Goal: Book appointment/travel/reservation

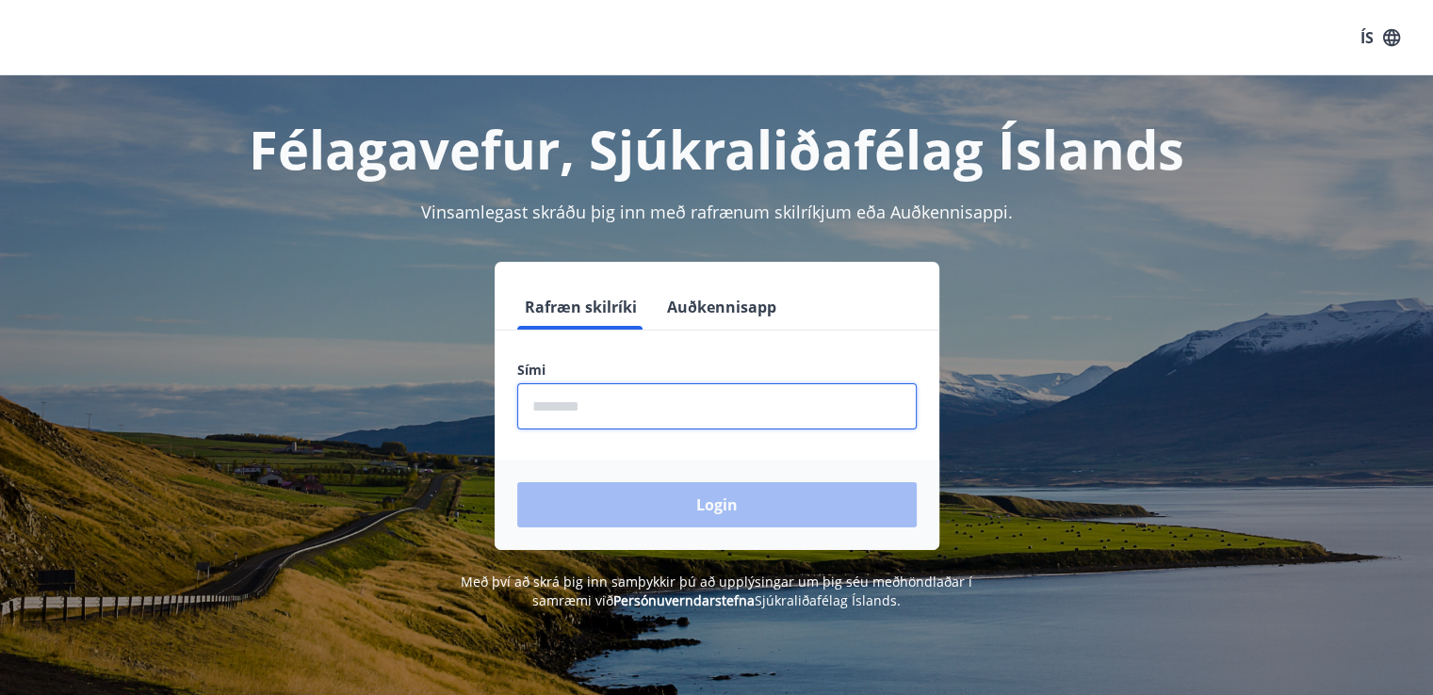
click at [613, 407] on input "phone" at bounding box center [716, 406] width 399 height 46
type input "********"
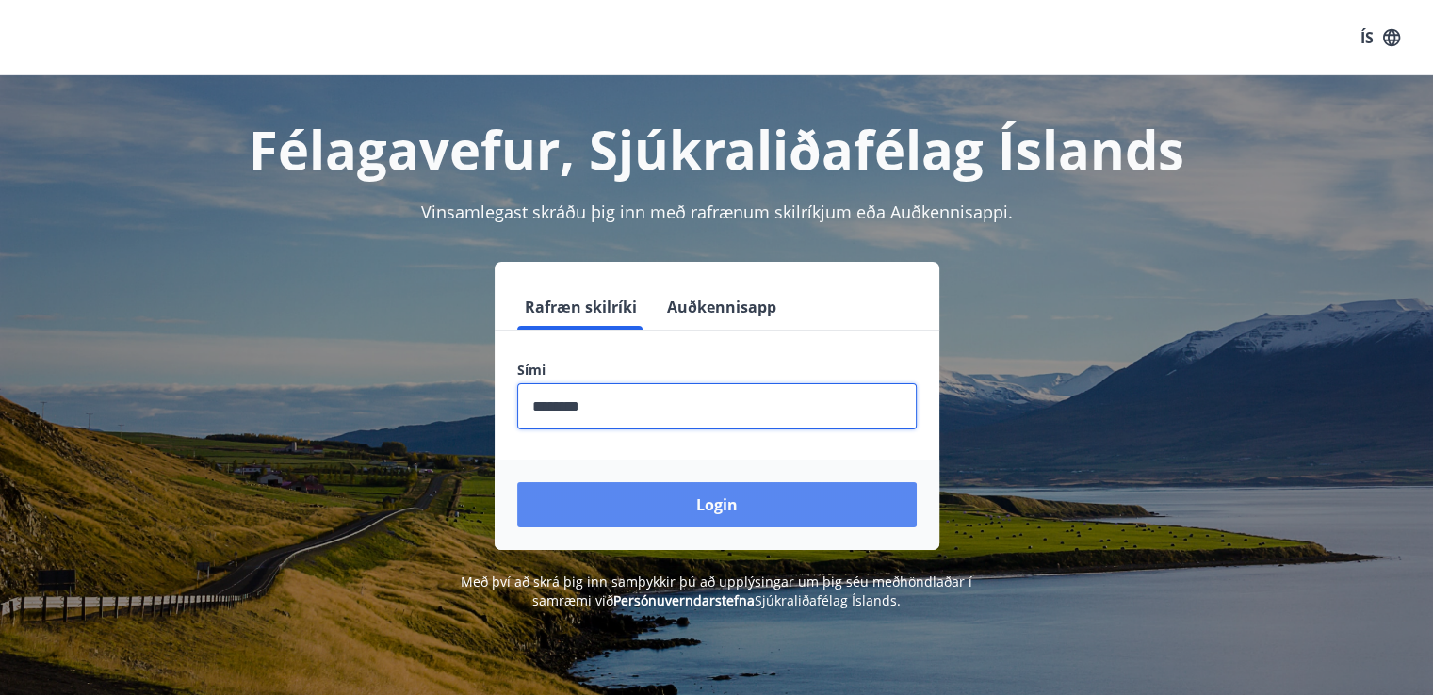
click at [705, 511] on button "Login" at bounding box center [716, 504] width 399 height 45
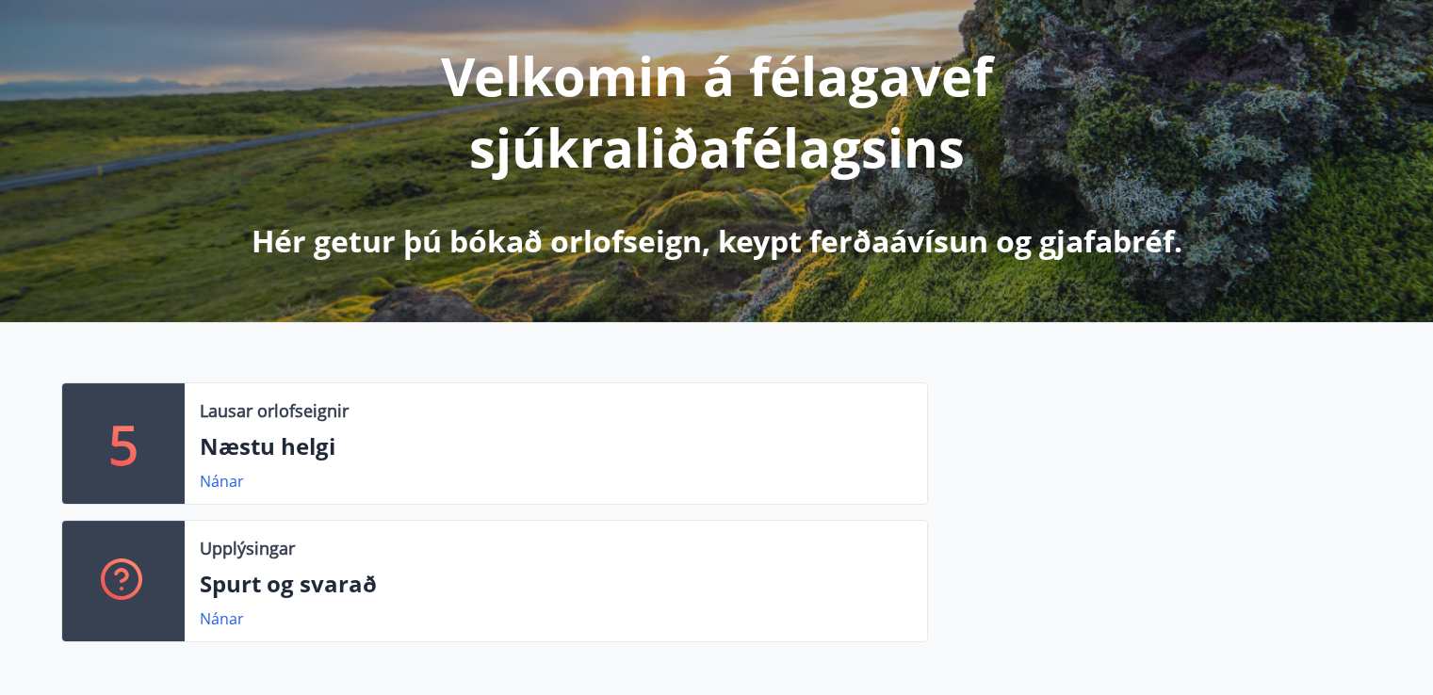
scroll to position [439, 0]
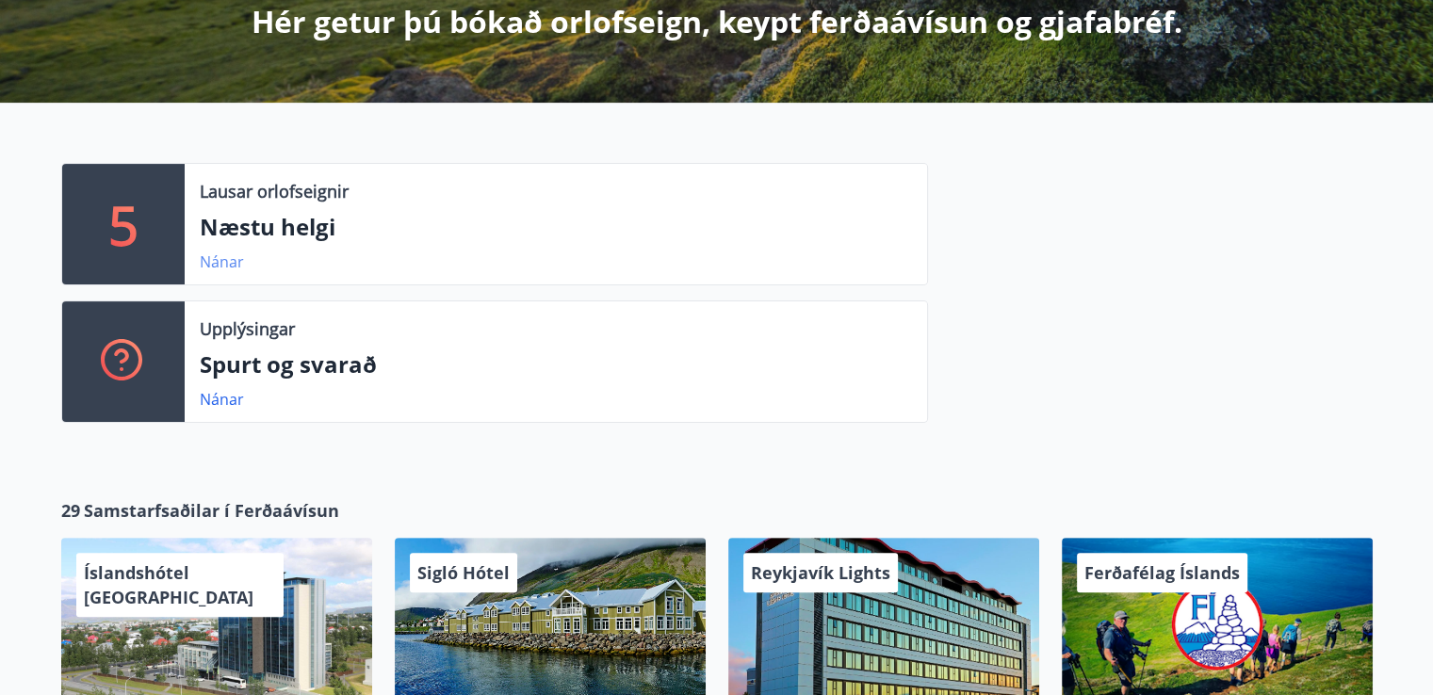
click at [230, 262] on link "Nánar" at bounding box center [222, 262] width 44 height 21
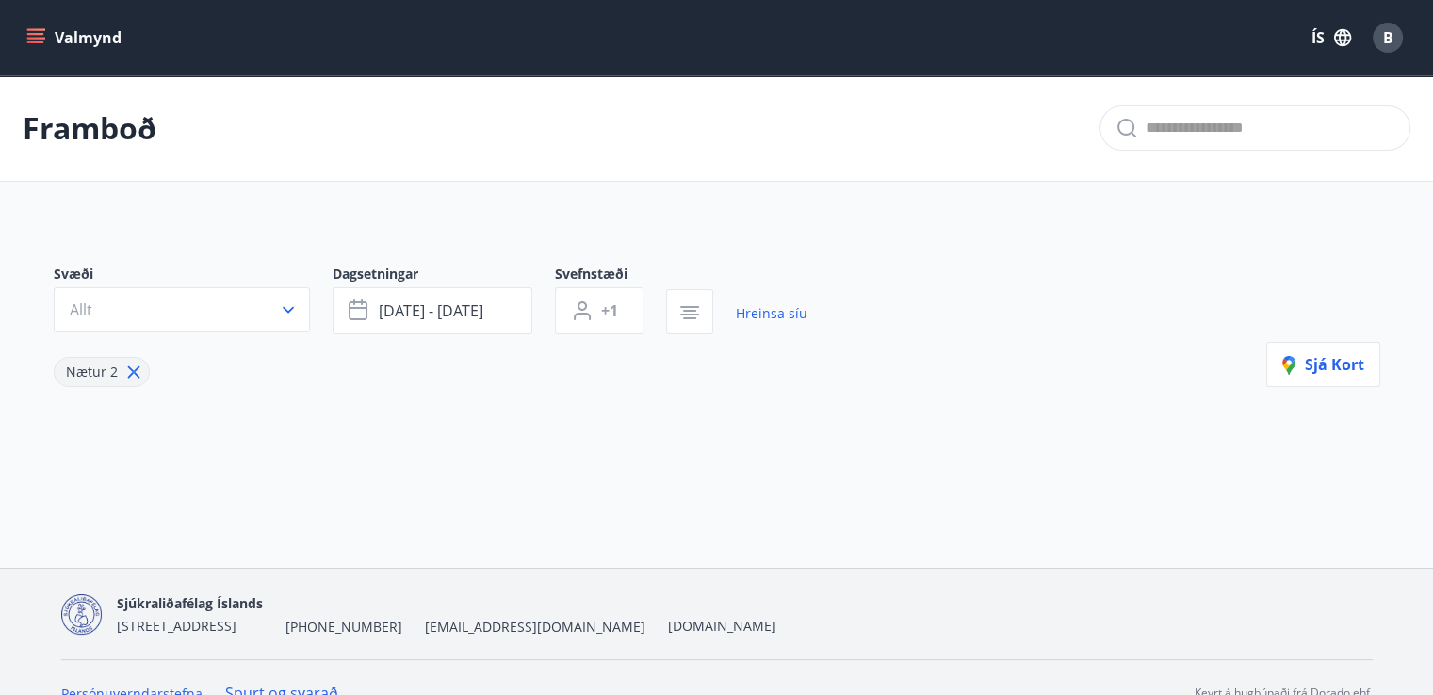
type input "*"
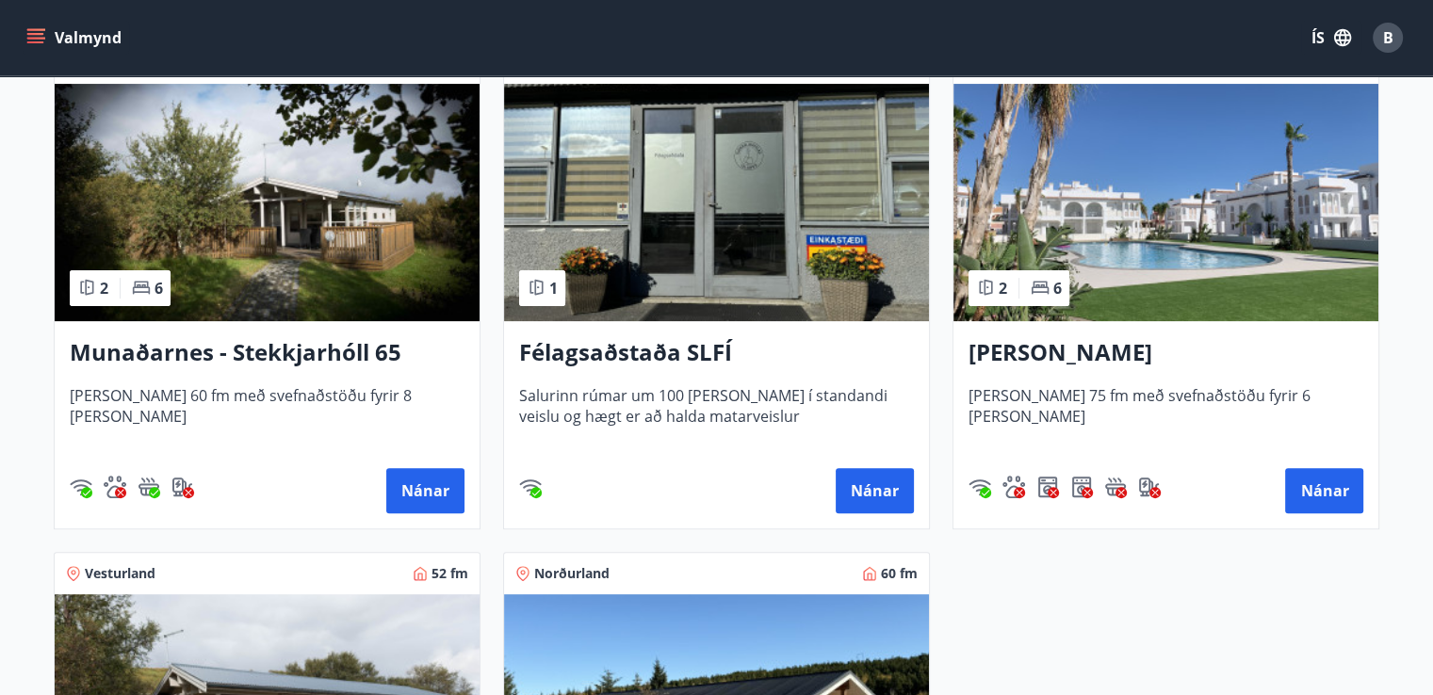
scroll to position [439, 0]
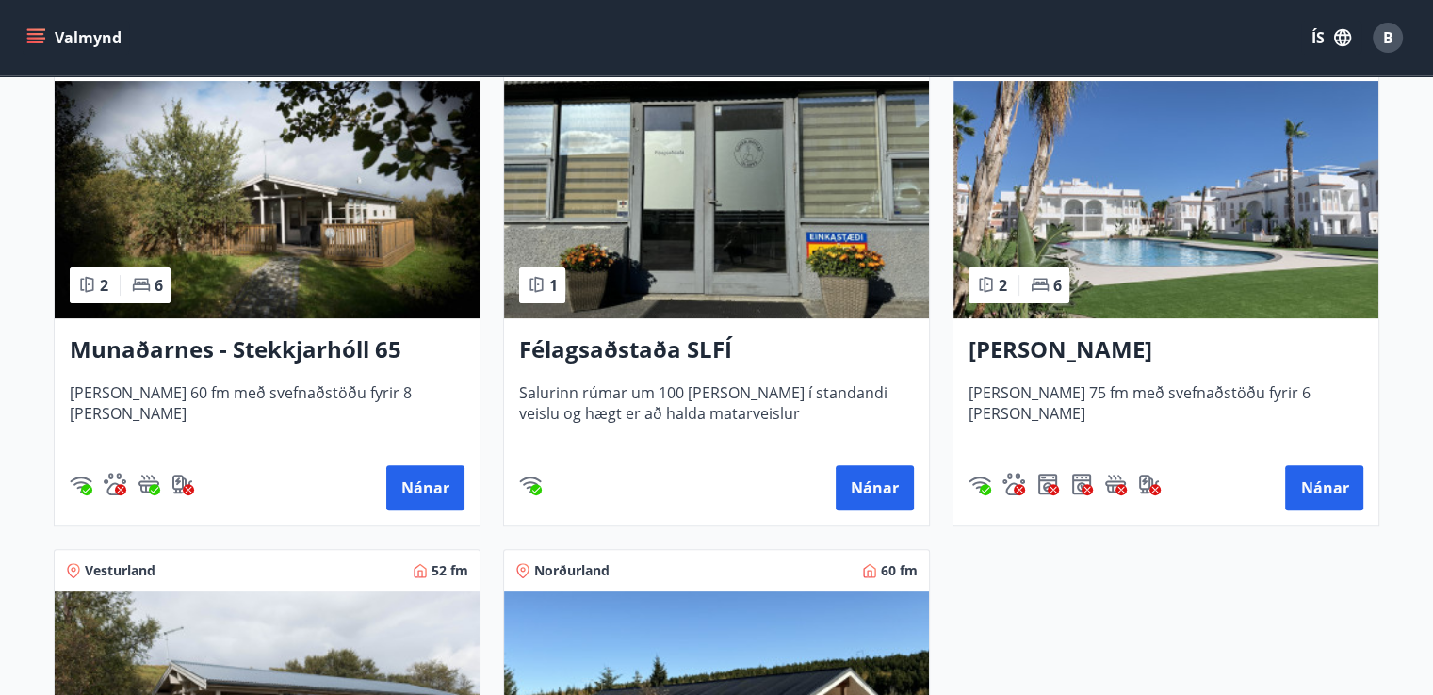
click at [603, 349] on h3 "Félagsaðstaða SLFÍ" at bounding box center [716, 350] width 395 height 34
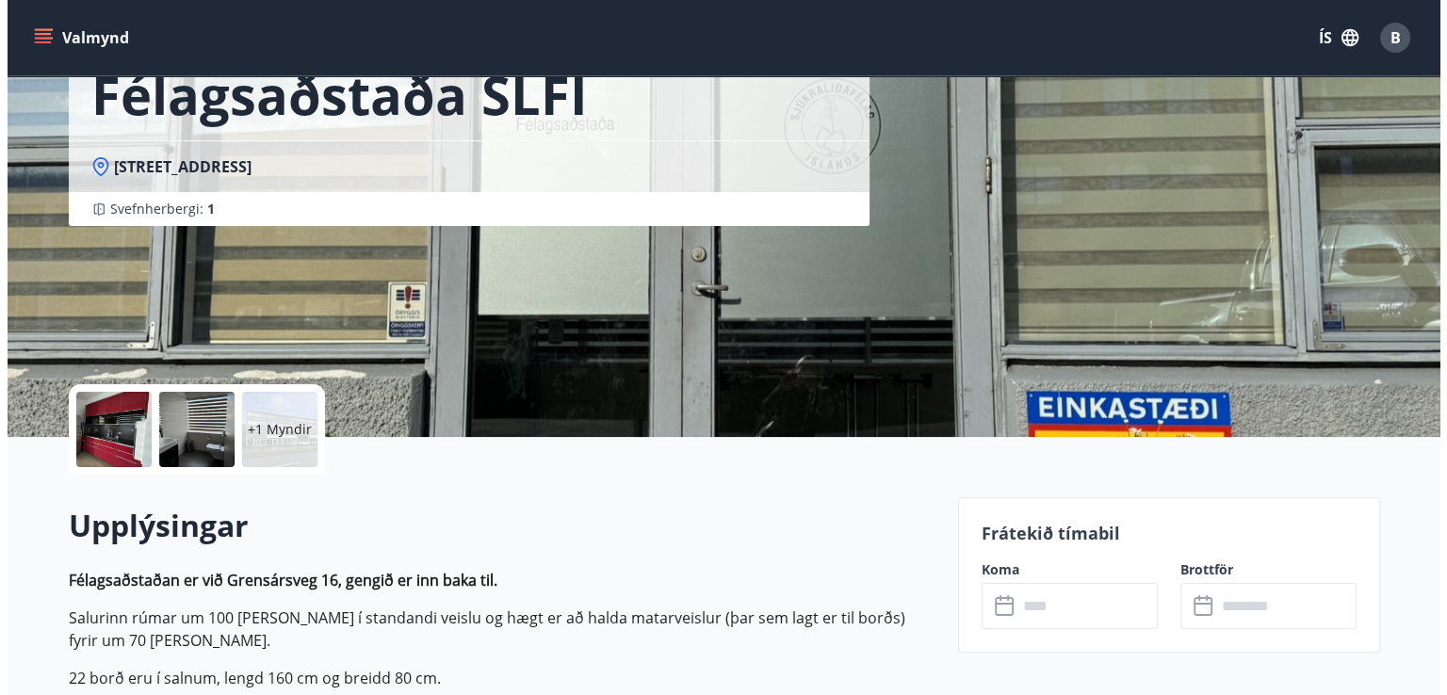
scroll to position [219, 0]
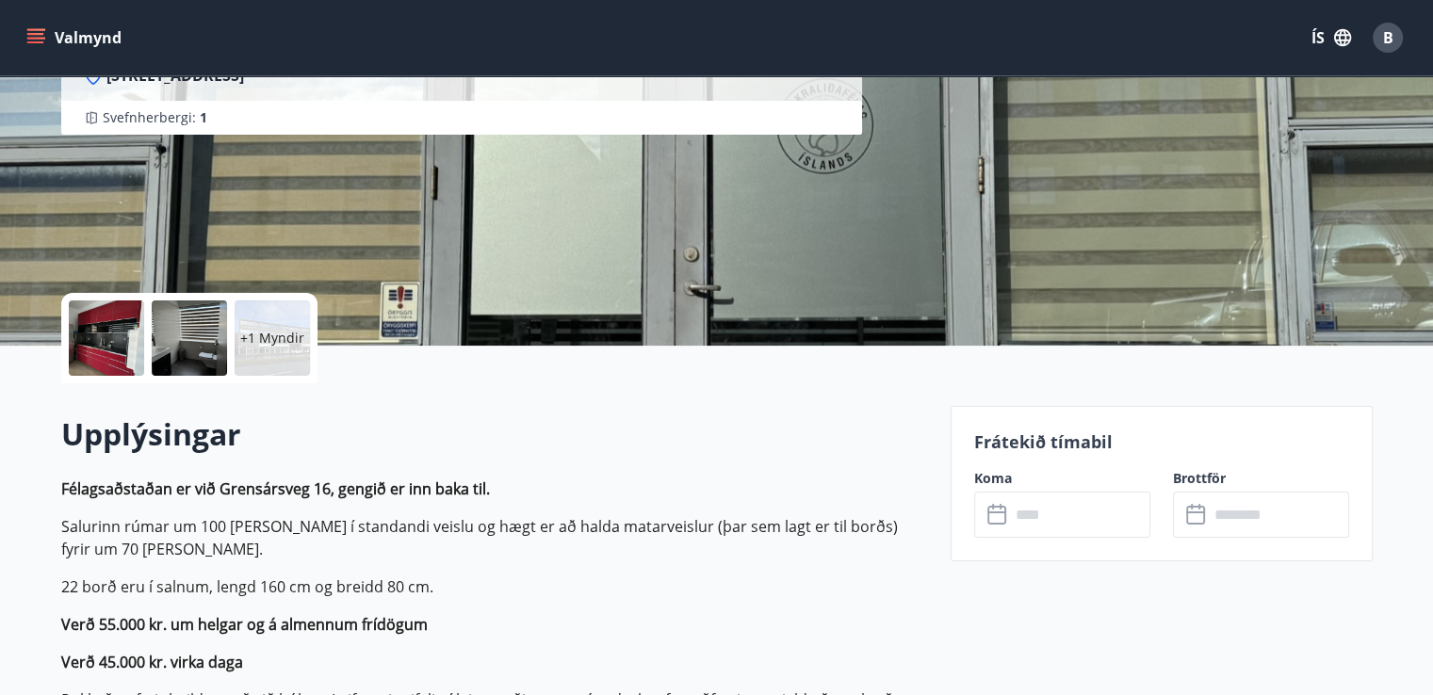
click at [257, 333] on p "+1 Myndir" at bounding box center [272, 338] width 64 height 19
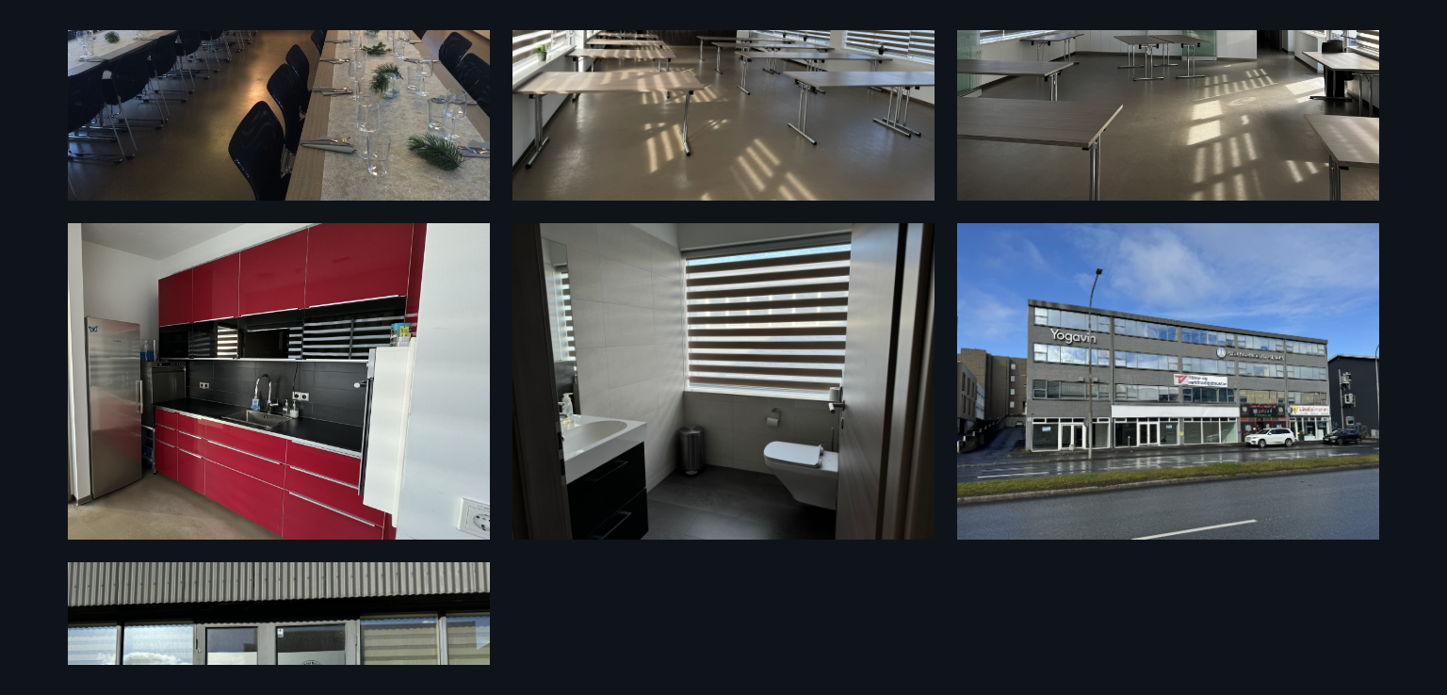
scroll to position [0, 0]
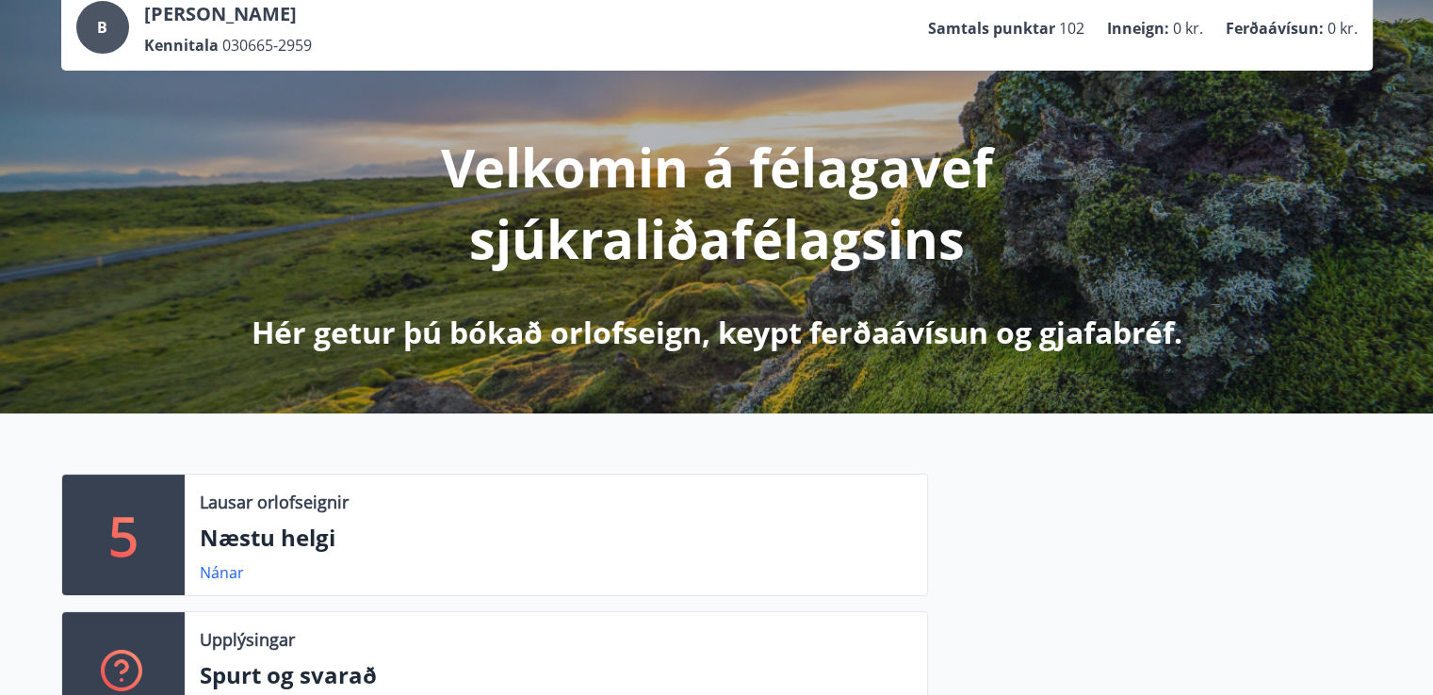
scroll to position [219, 0]
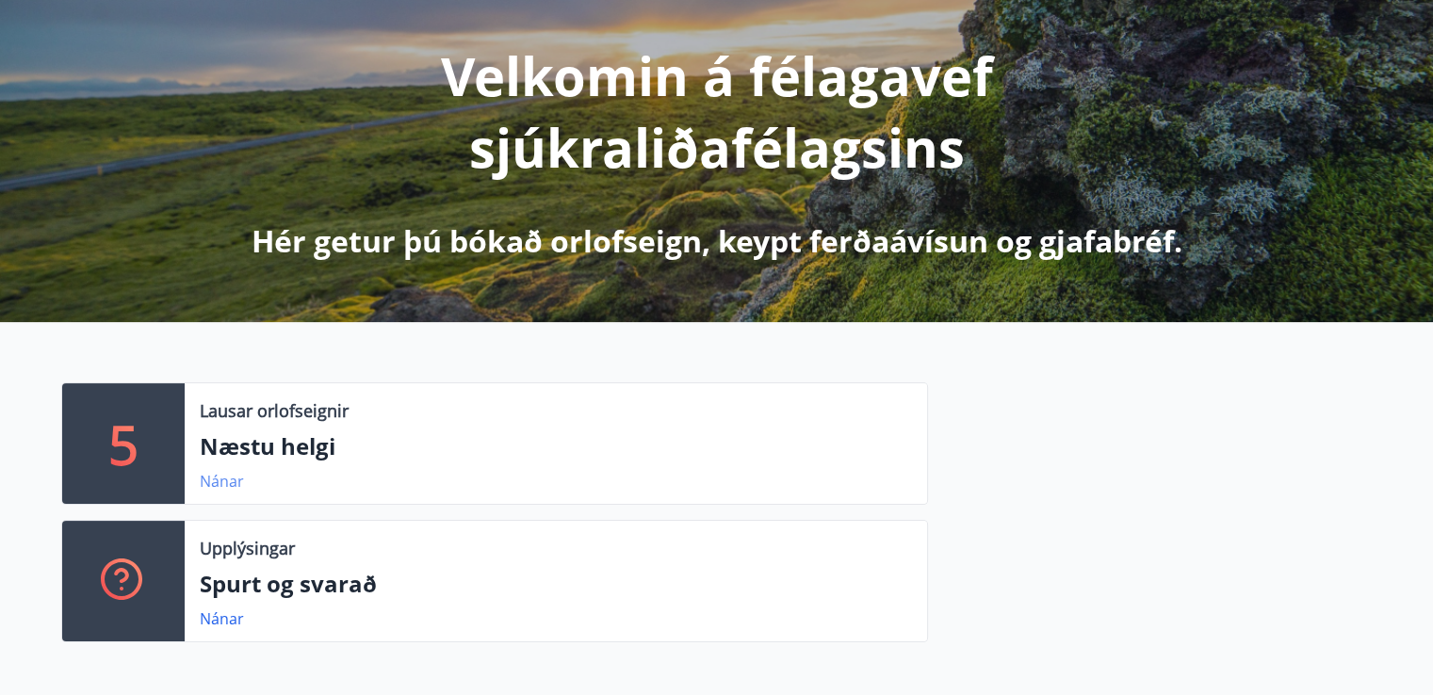
click at [229, 479] on link "Nánar" at bounding box center [222, 481] width 44 height 21
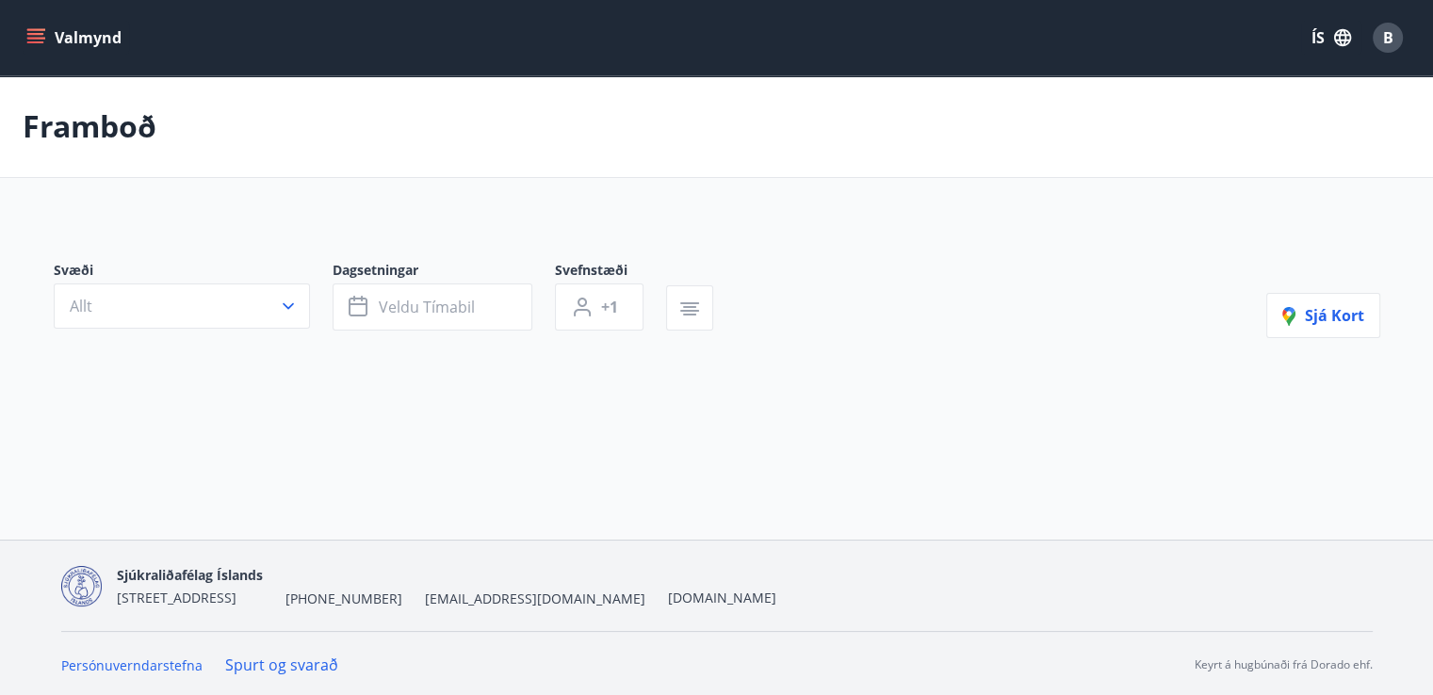
type input "*"
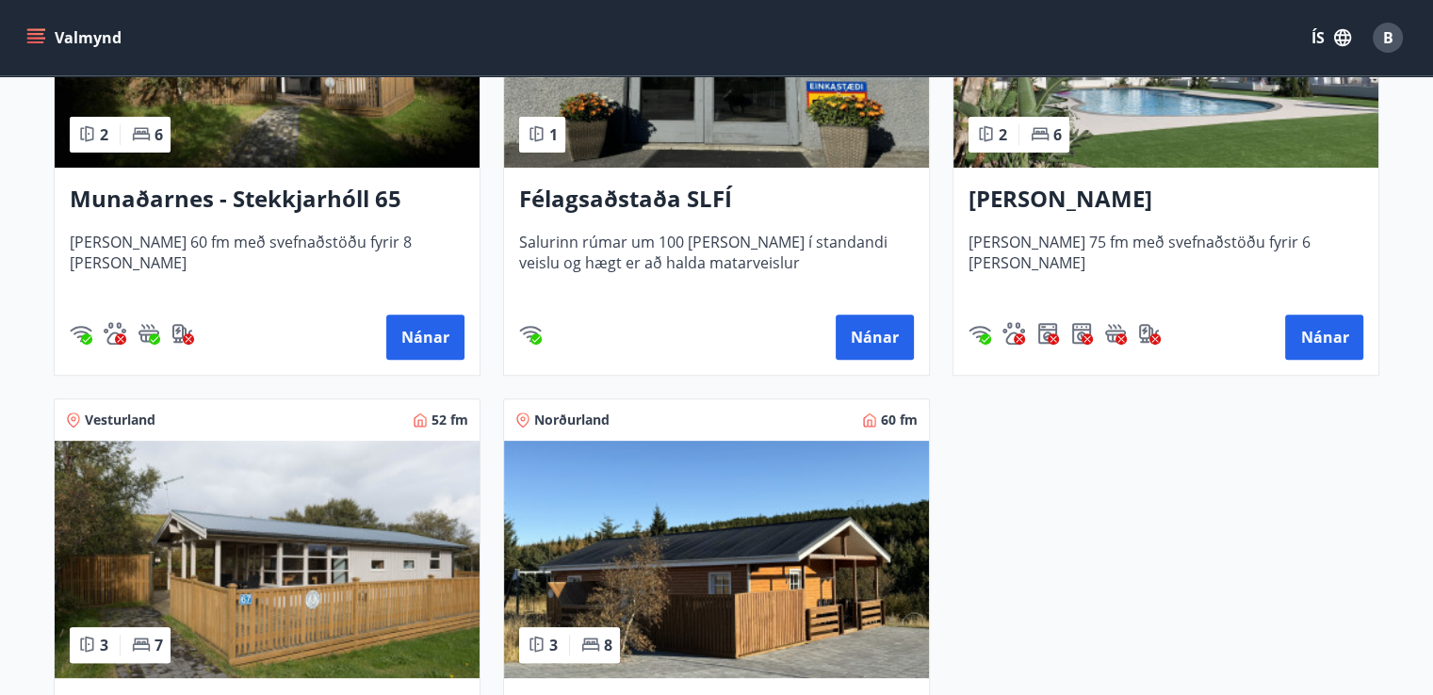
scroll to position [369, 0]
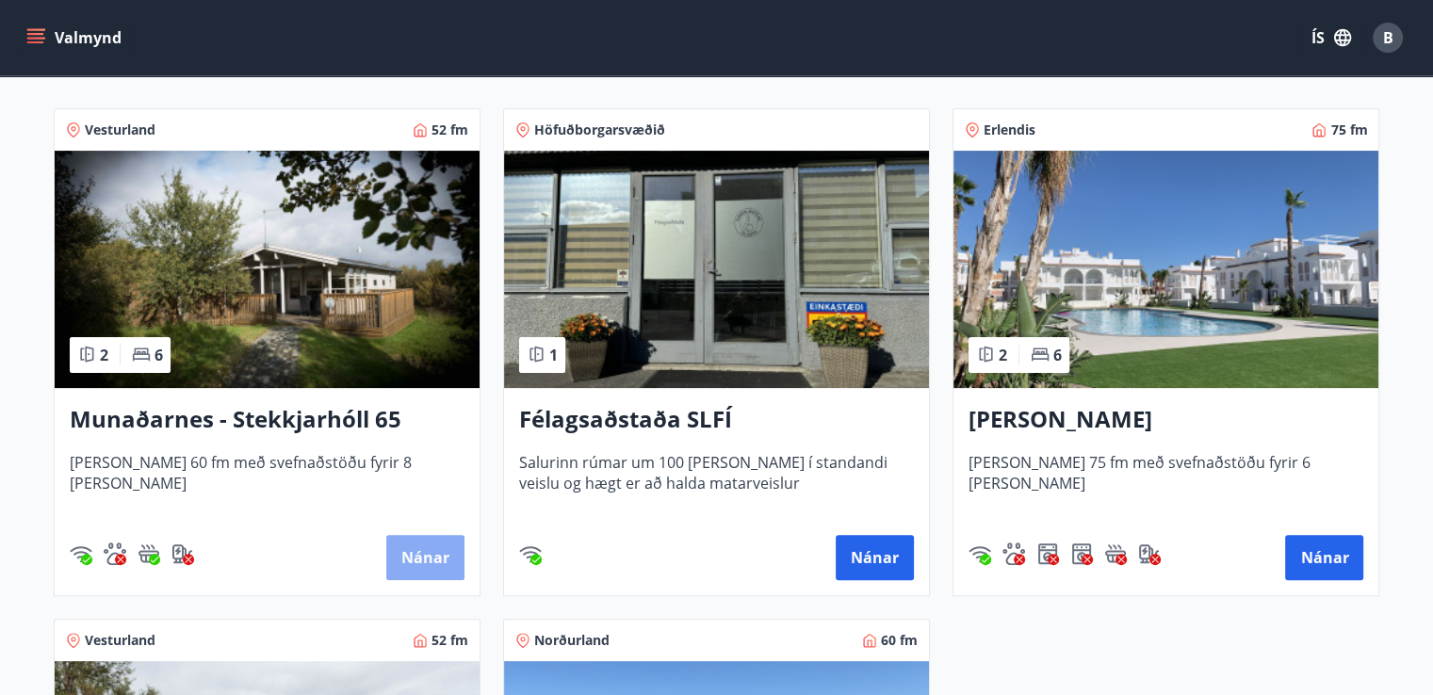
click at [426, 555] on button "Nánar" at bounding box center [425, 557] width 78 height 45
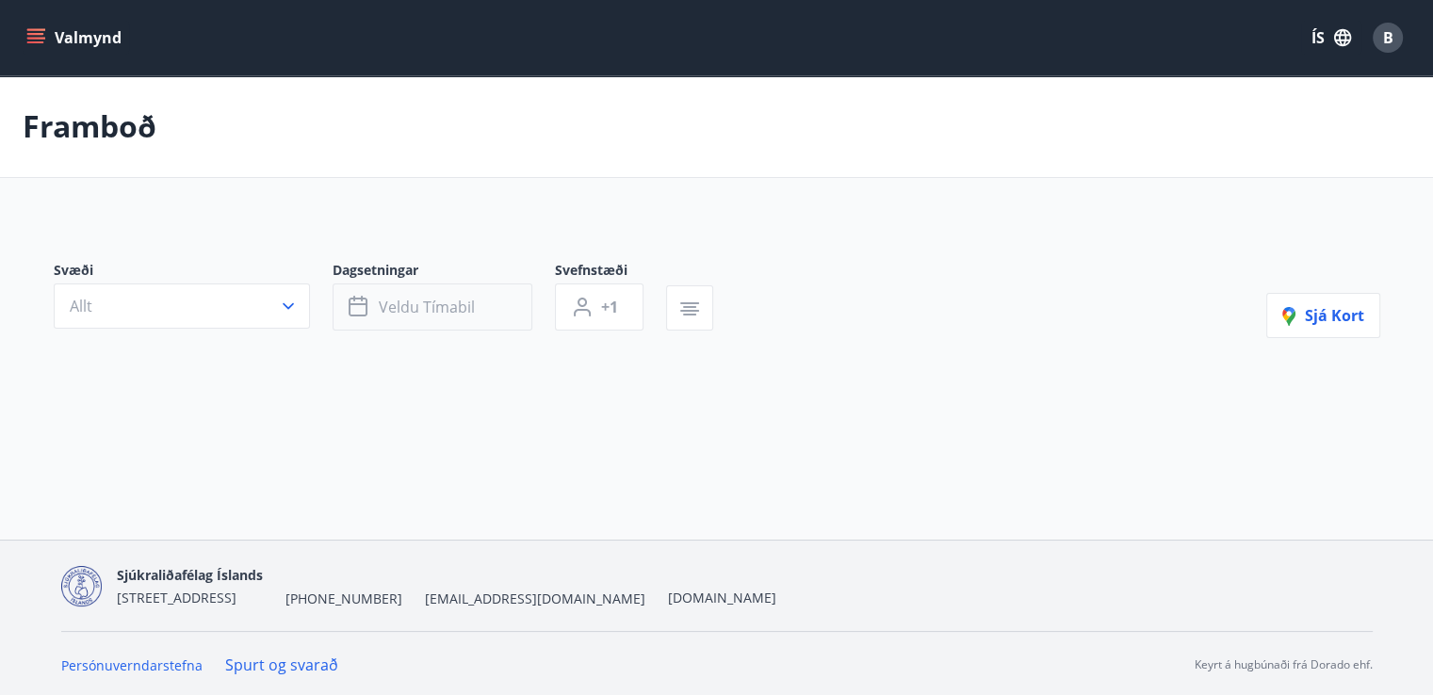
type input "*"
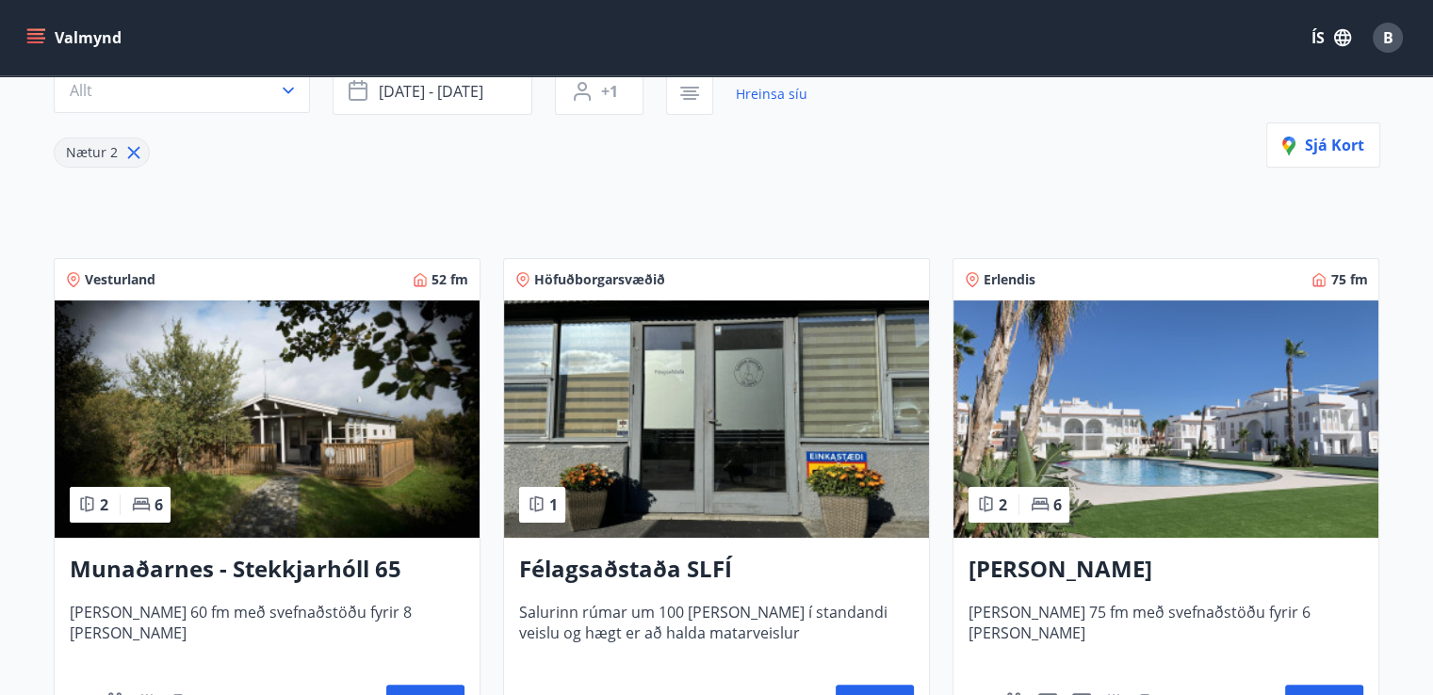
scroll to position [439, 0]
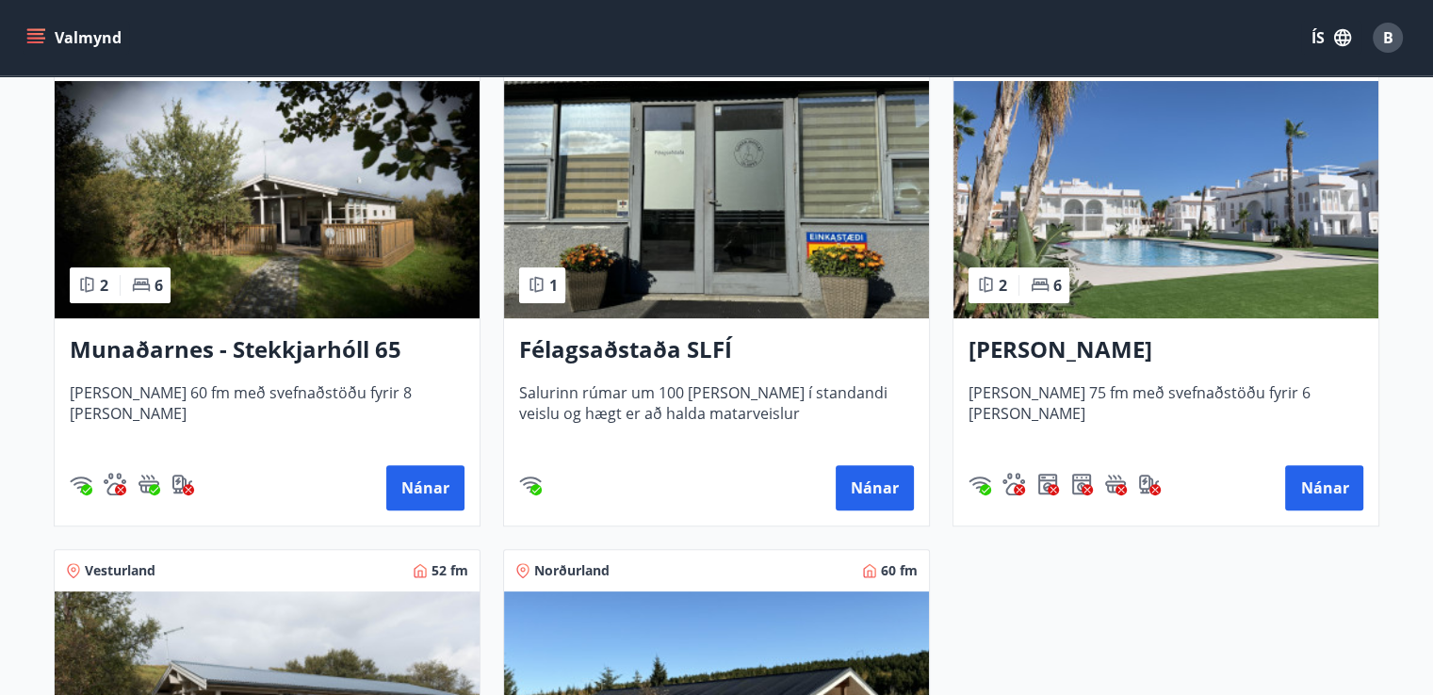
click at [1158, 260] on img at bounding box center [1165, 199] width 425 height 237
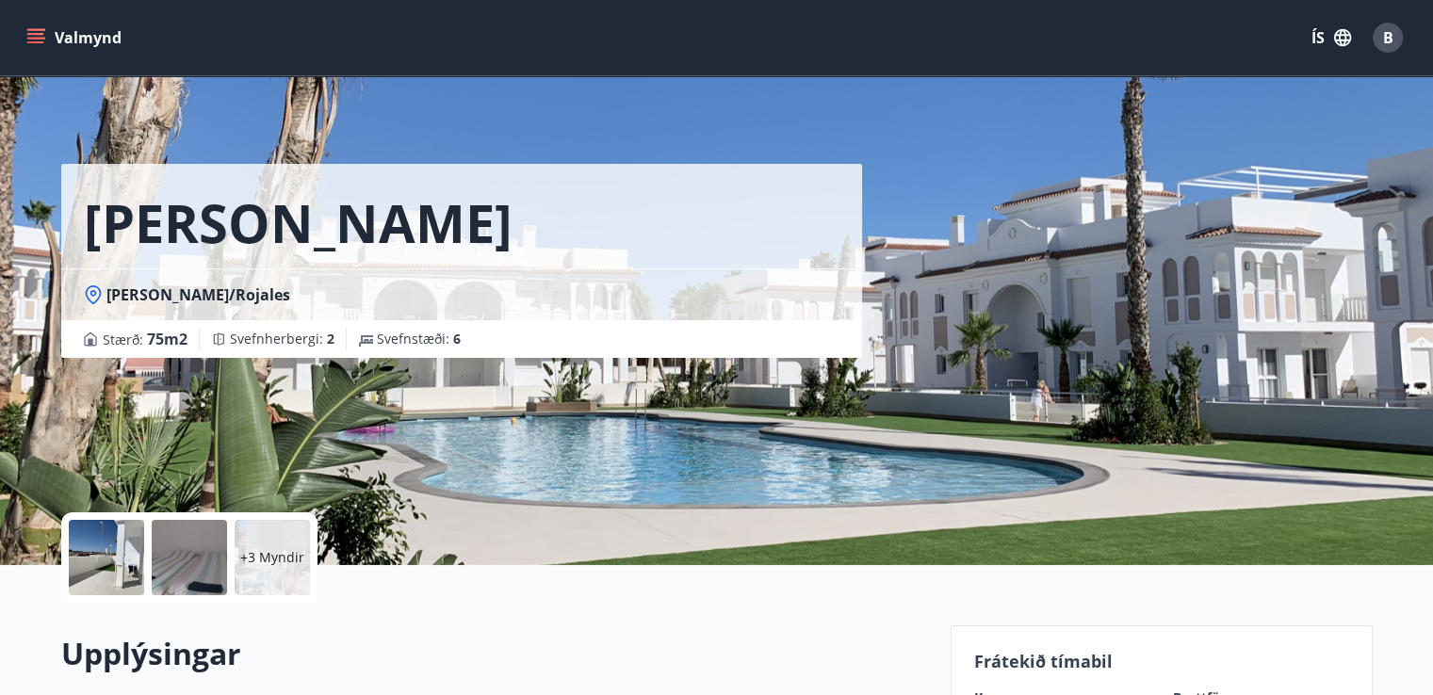
click at [271, 546] on div "+3 Myndir" at bounding box center [272, 557] width 75 height 75
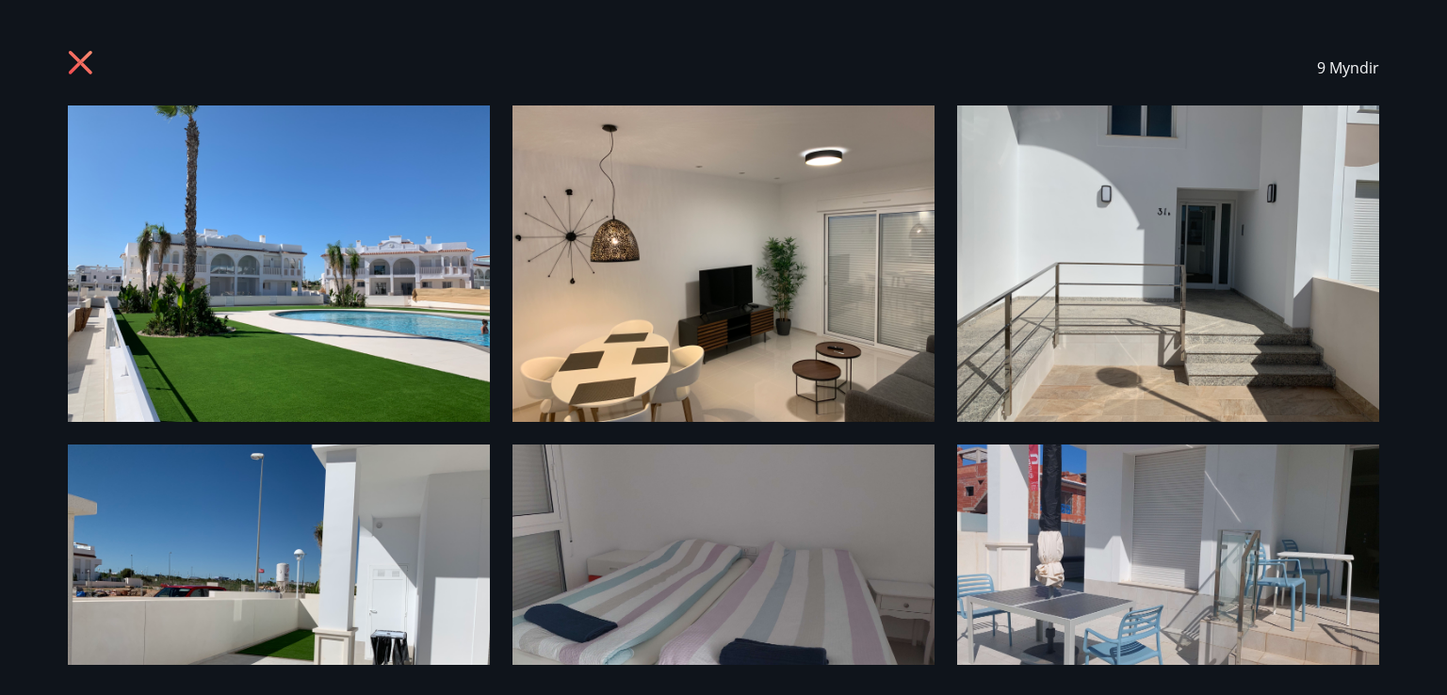
click at [84, 58] on icon at bounding box center [83, 65] width 30 height 30
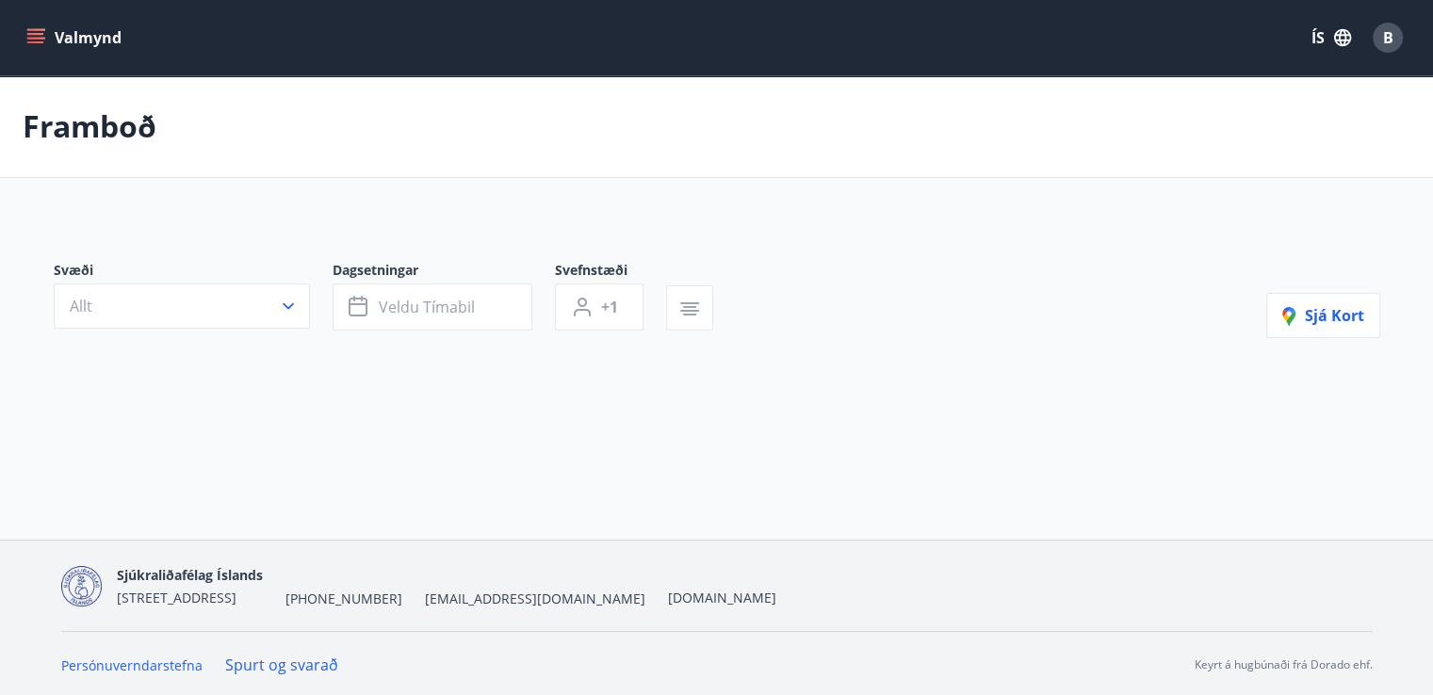
type input "*"
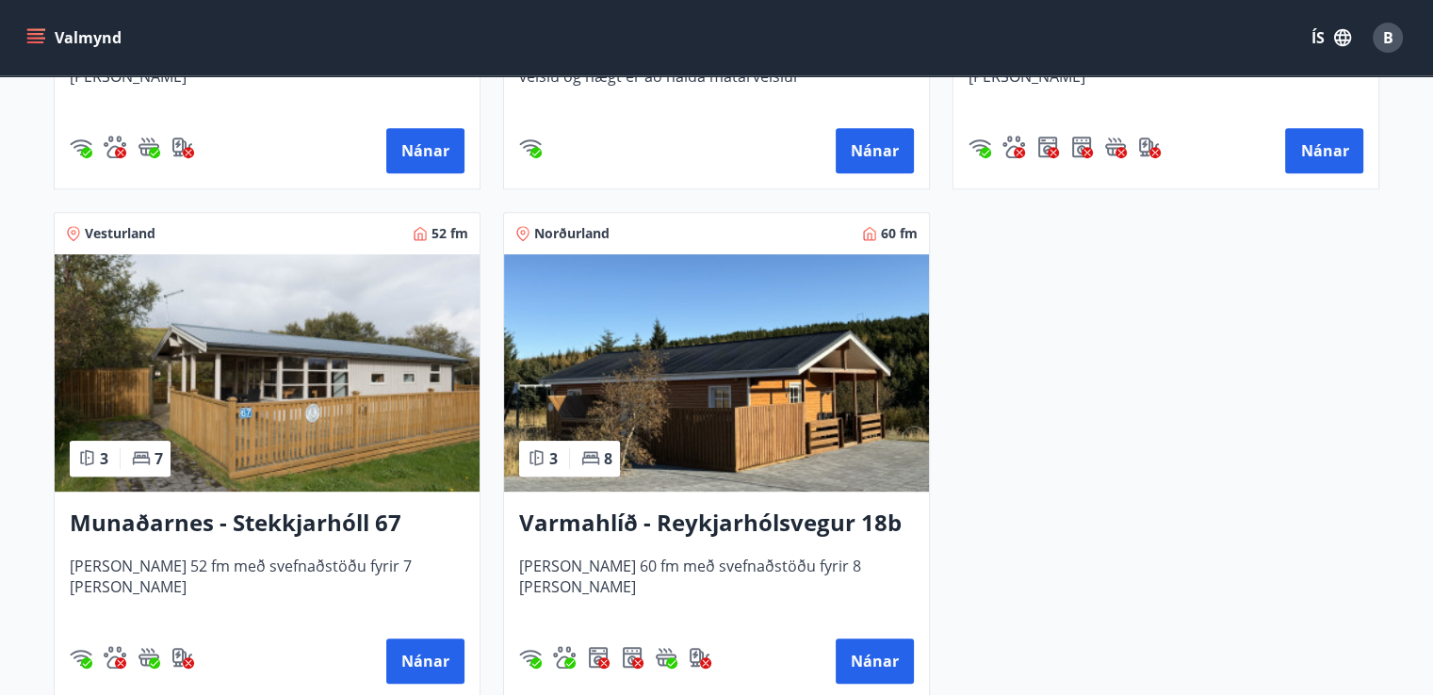
scroll to position [879, 0]
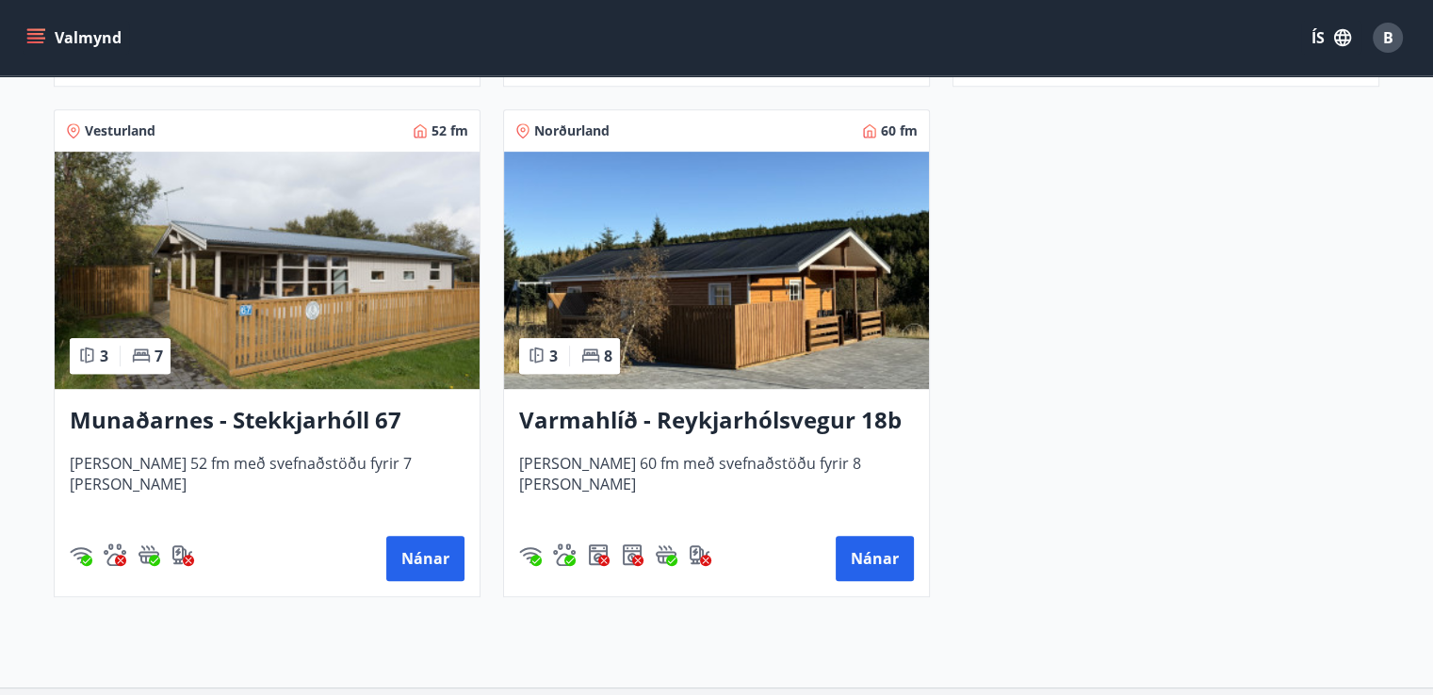
click at [698, 334] on img at bounding box center [716, 270] width 425 height 237
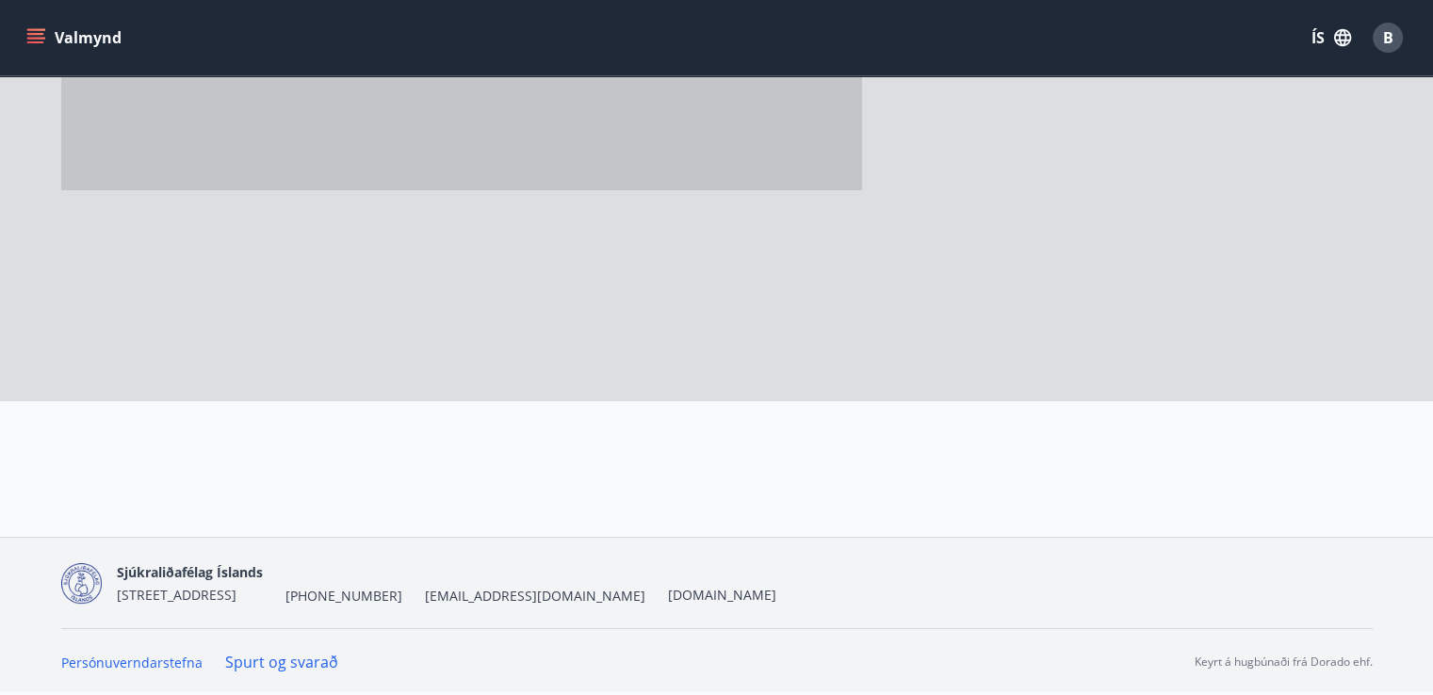
click at [698, 334] on div at bounding box center [498, 118] width 874 height 565
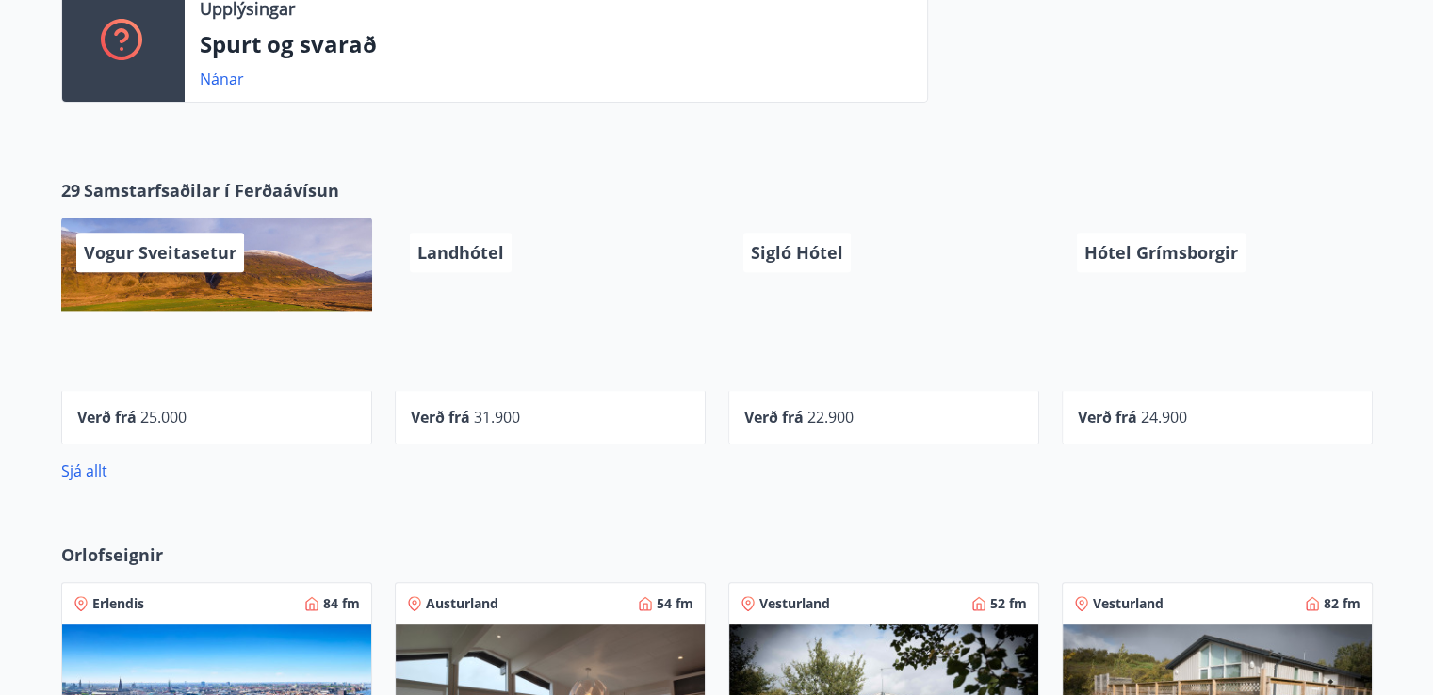
scroll to position [976, 0]
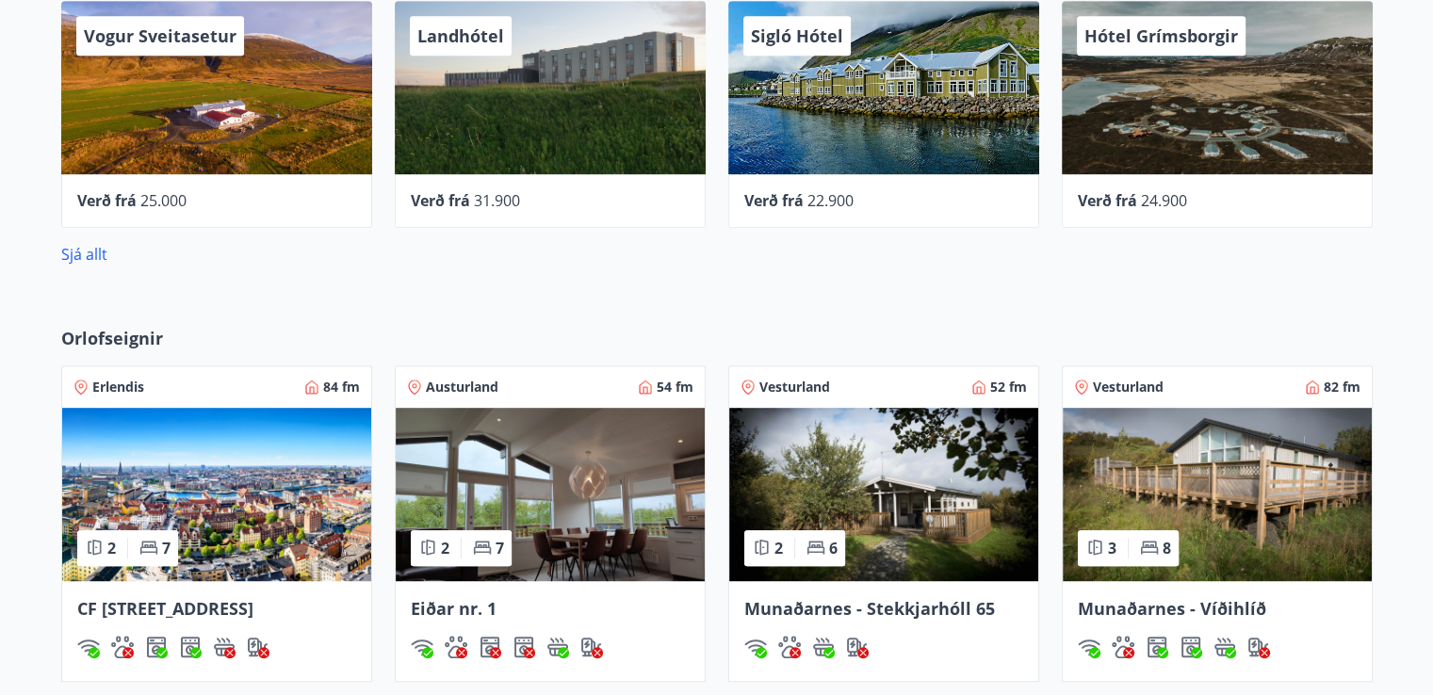
click at [523, 480] on img at bounding box center [550, 494] width 309 height 173
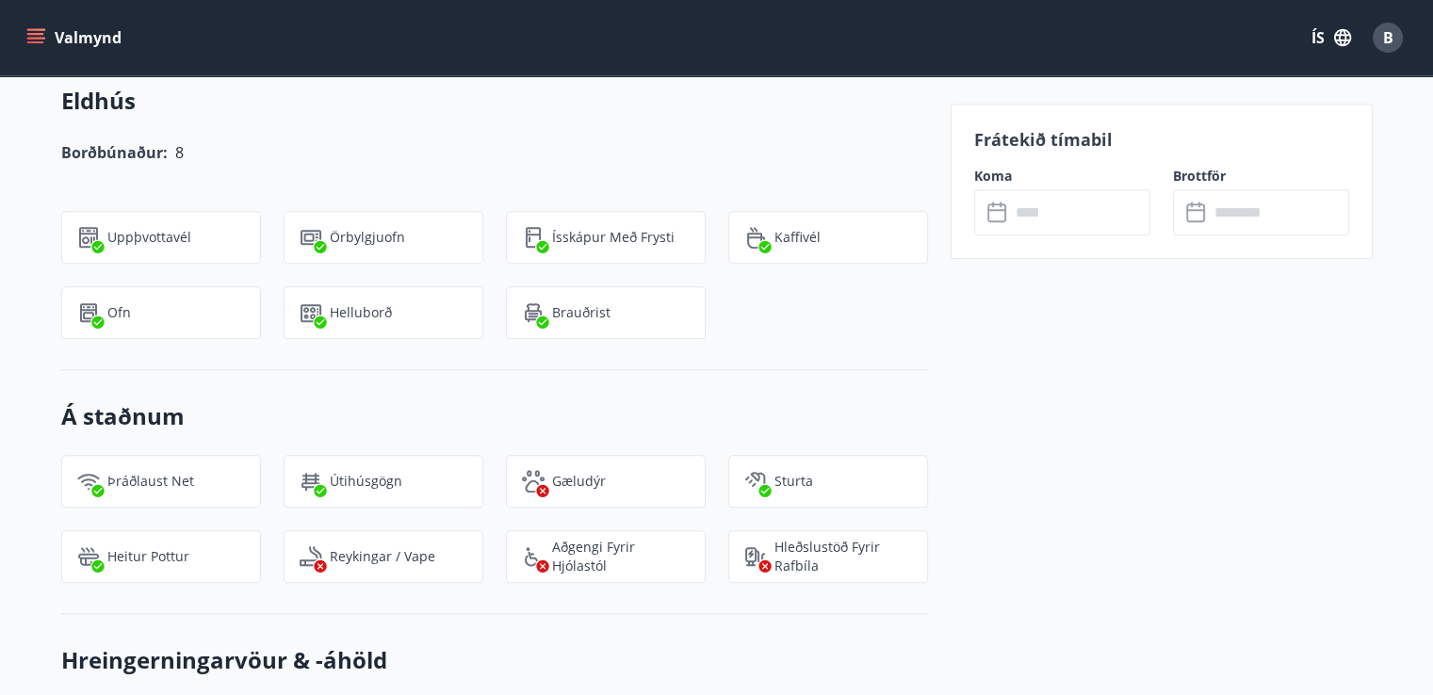
scroll to position [1942, 0]
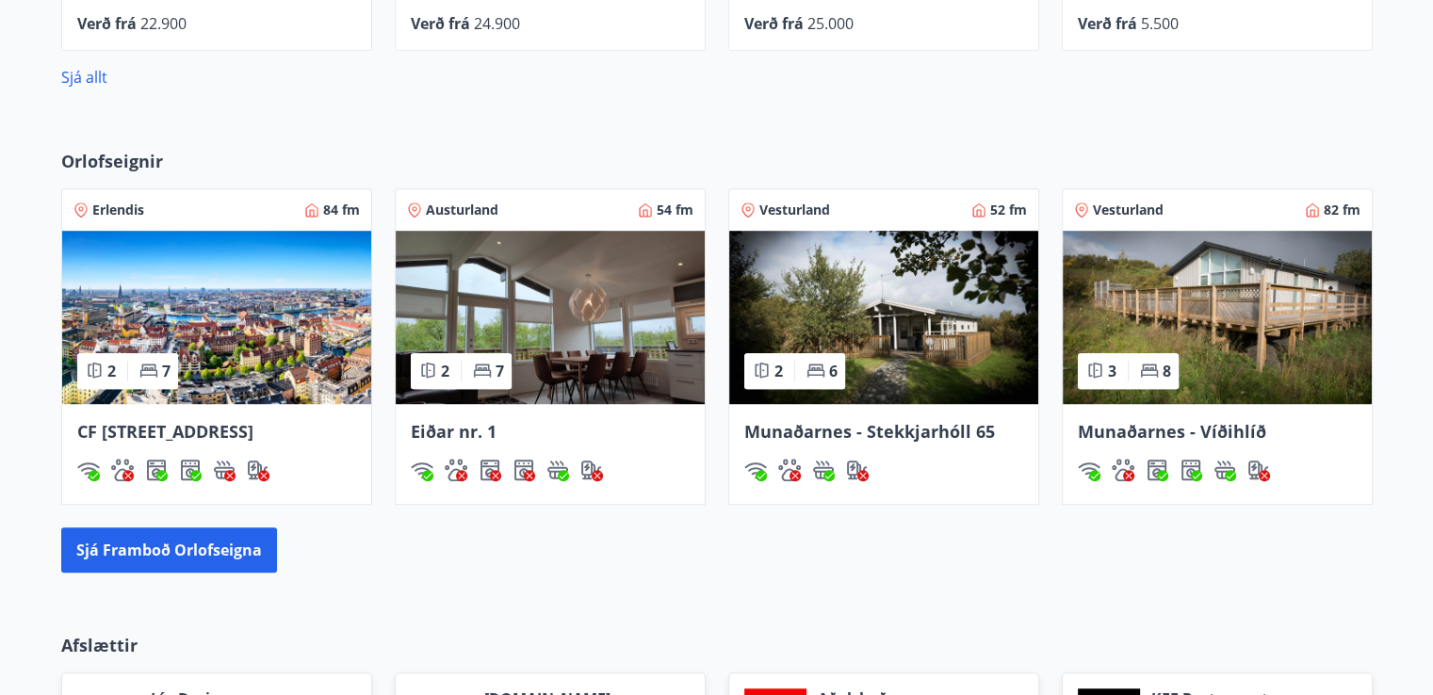
scroll to position [1063, 0]
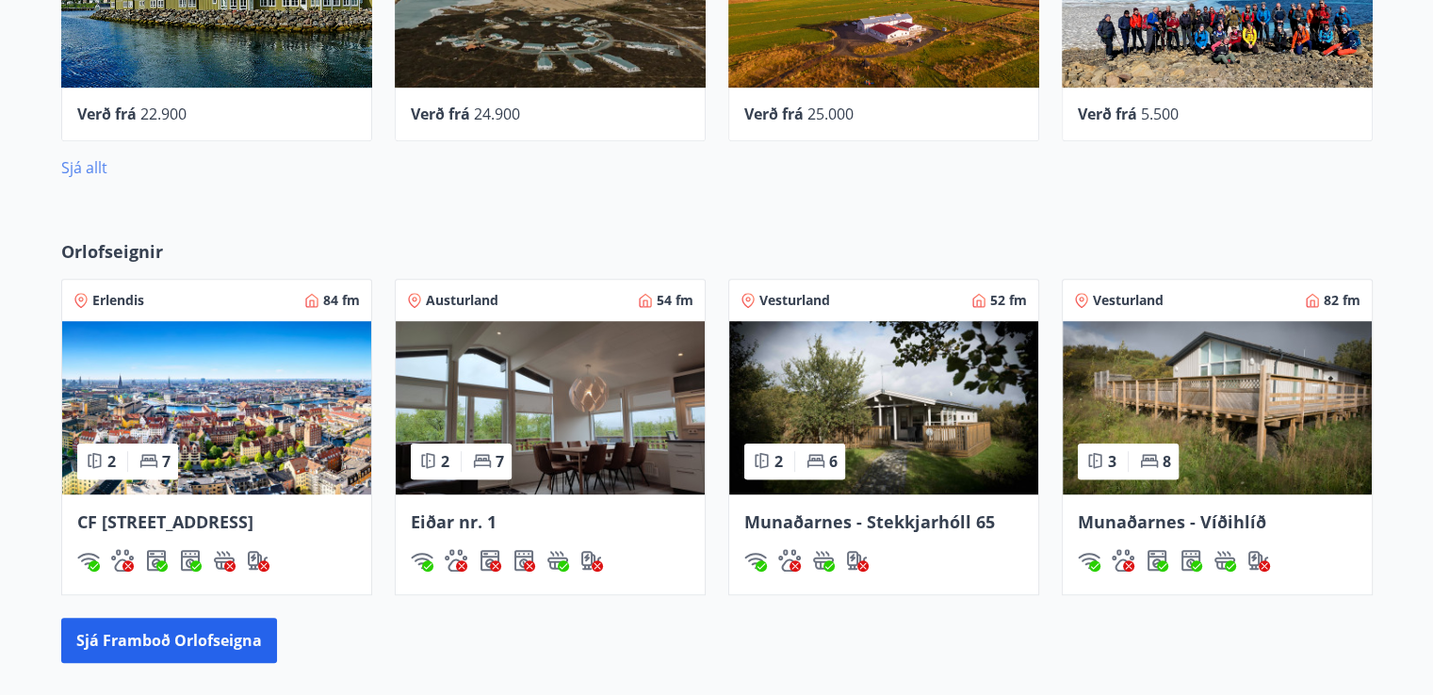
click at [79, 164] on link "Sjá allt" at bounding box center [84, 167] width 46 height 21
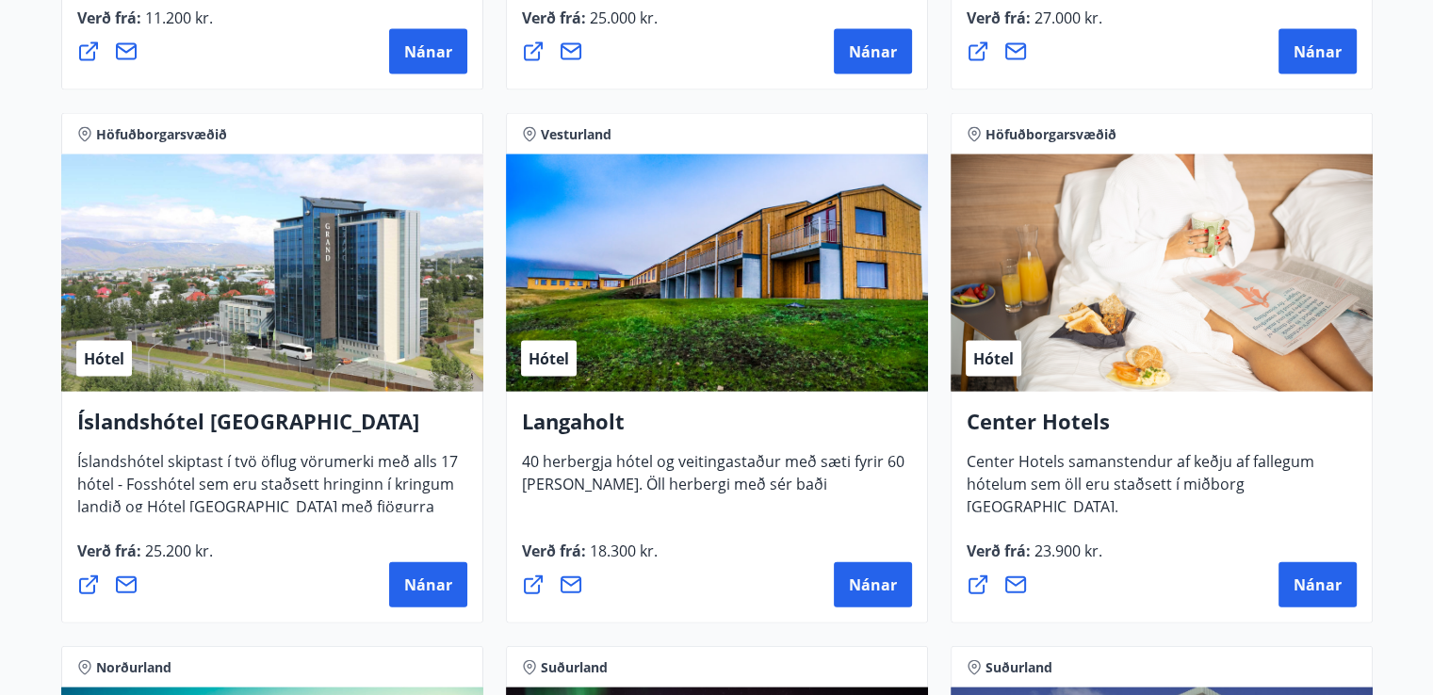
scroll to position [3903, 0]
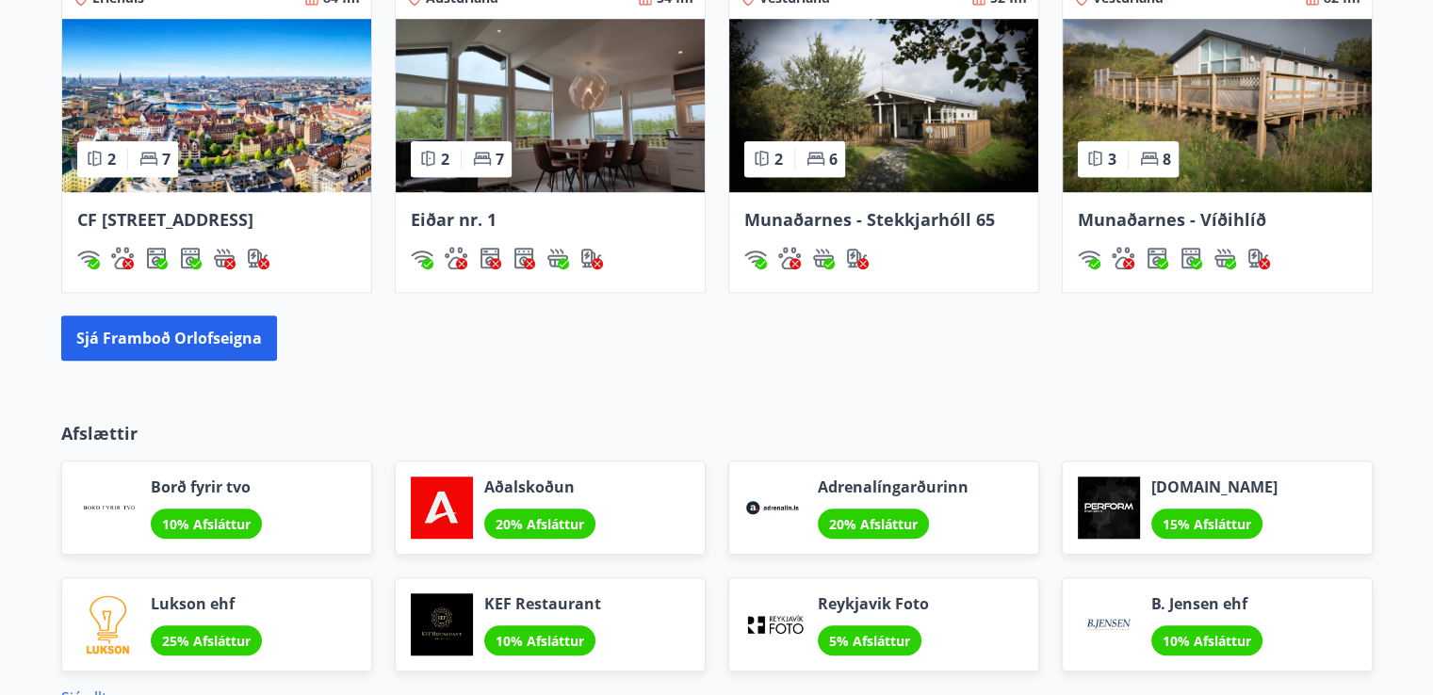
scroll to position [1149, 0]
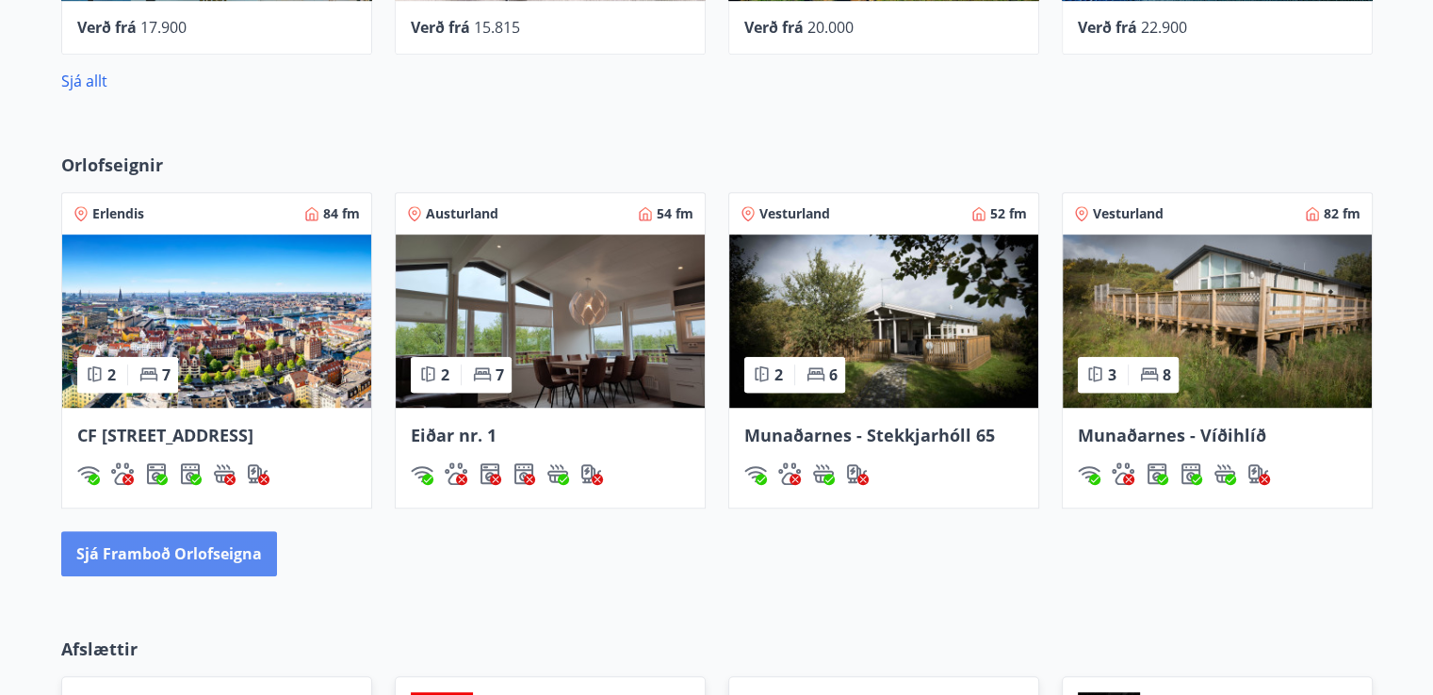
click at [173, 574] on button "Sjá framboð orlofseigna" at bounding box center [169, 553] width 216 height 45
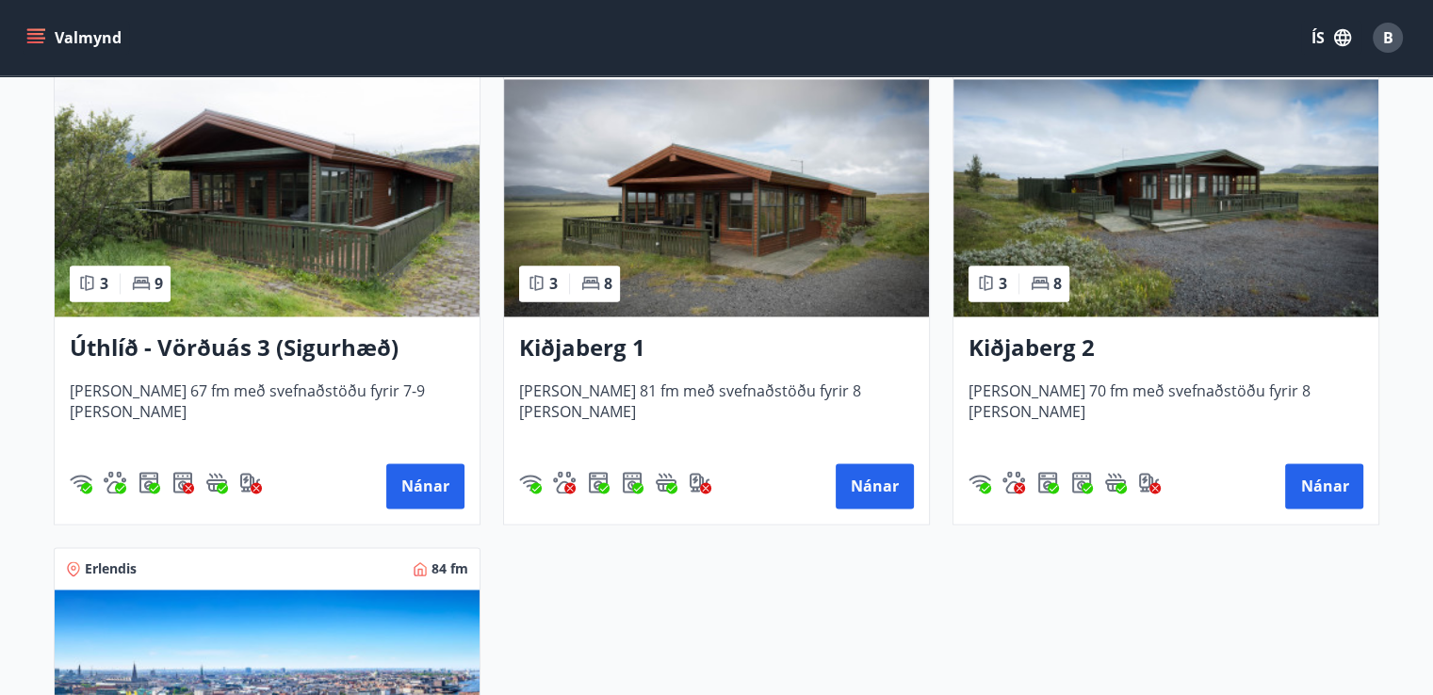
scroll to position [2857, 0]
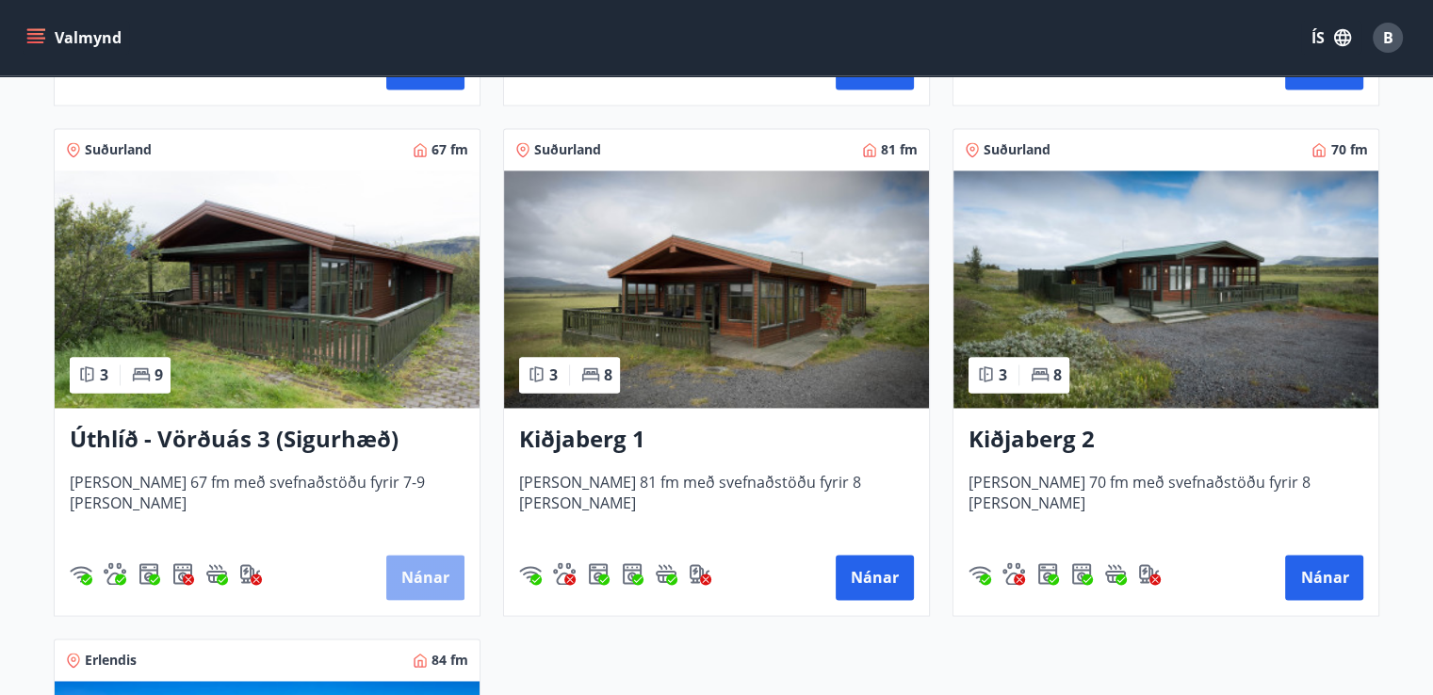
click at [413, 577] on button "Nánar" at bounding box center [425, 577] width 78 height 45
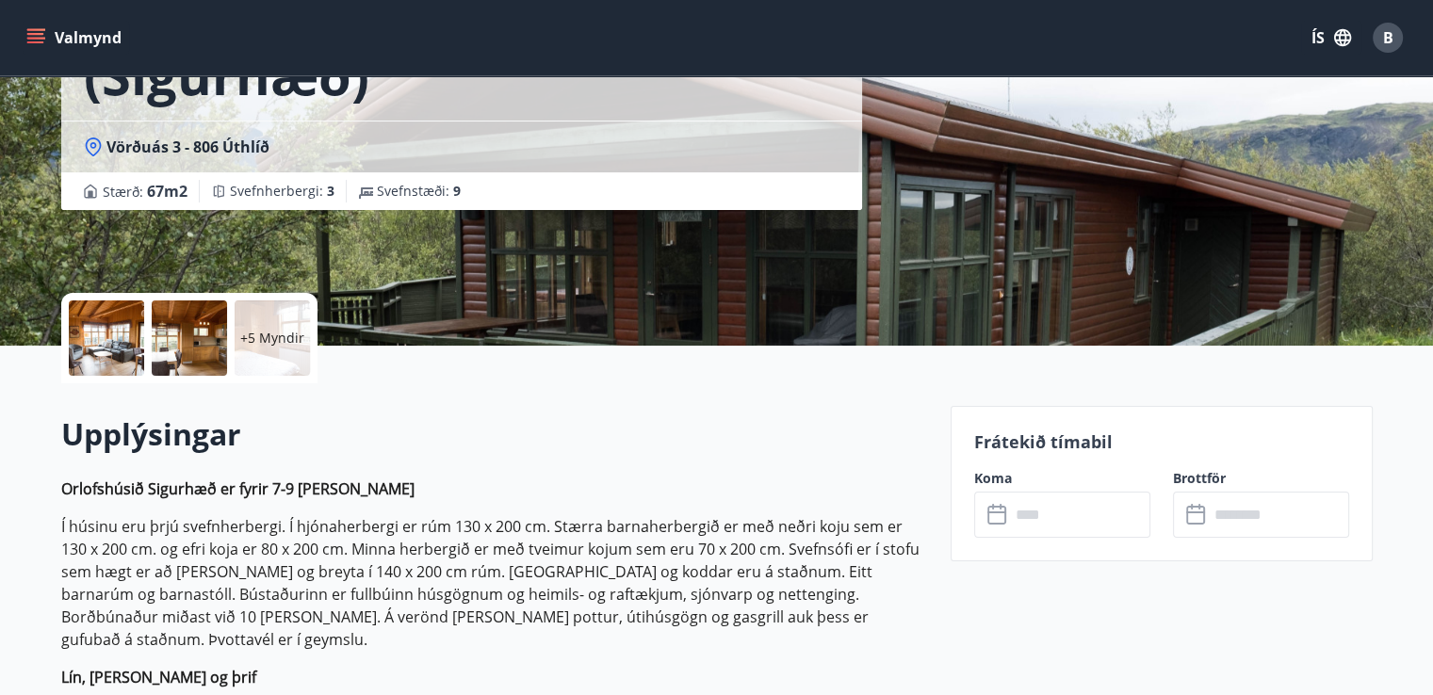
scroll to position [439, 0]
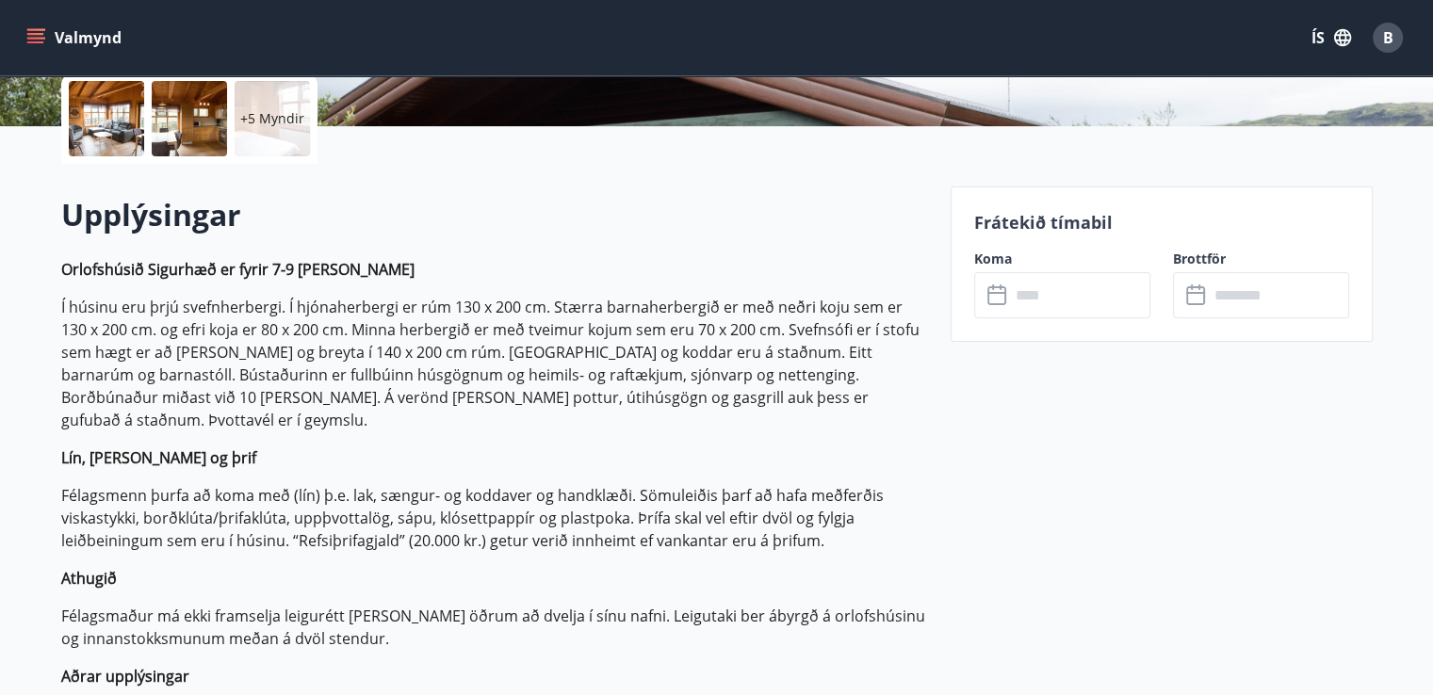
click at [993, 295] on icon at bounding box center [998, 295] width 23 height 23
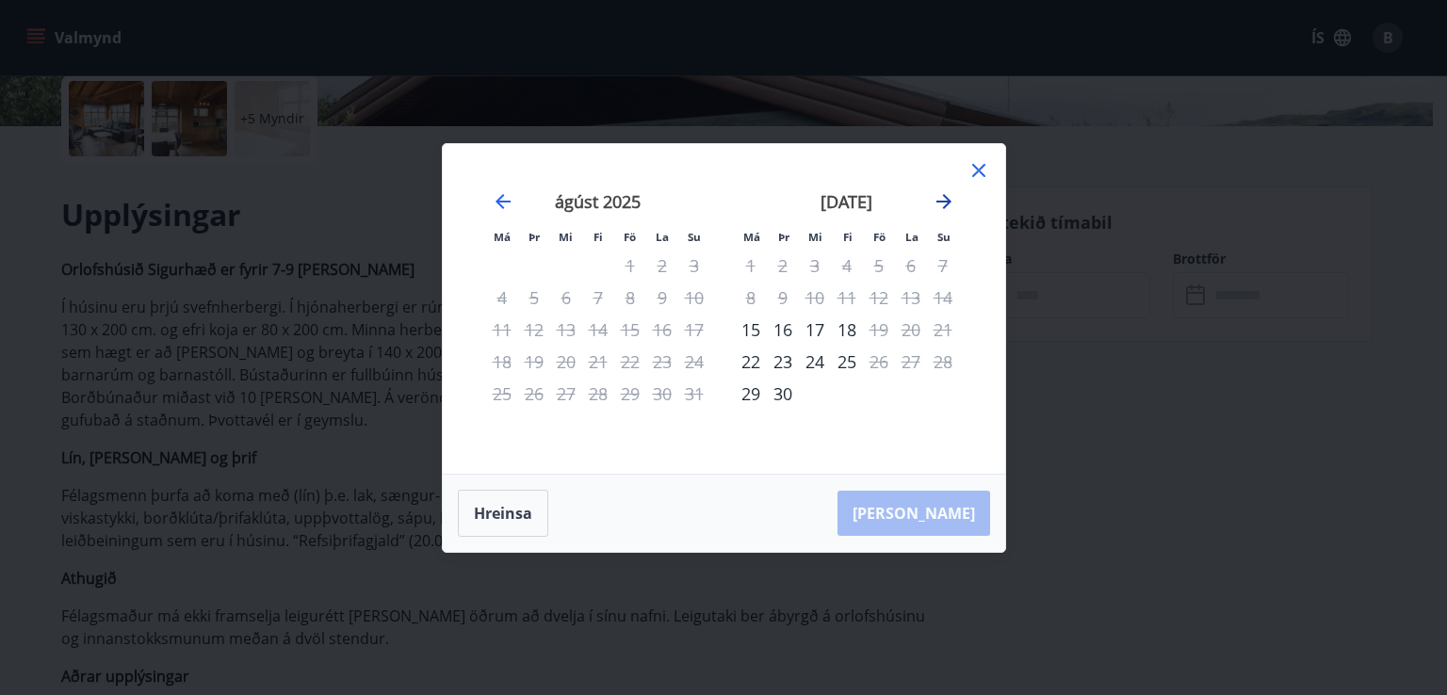
click at [946, 197] on icon "Move forward to switch to the next month." at bounding box center [944, 201] width 23 height 23
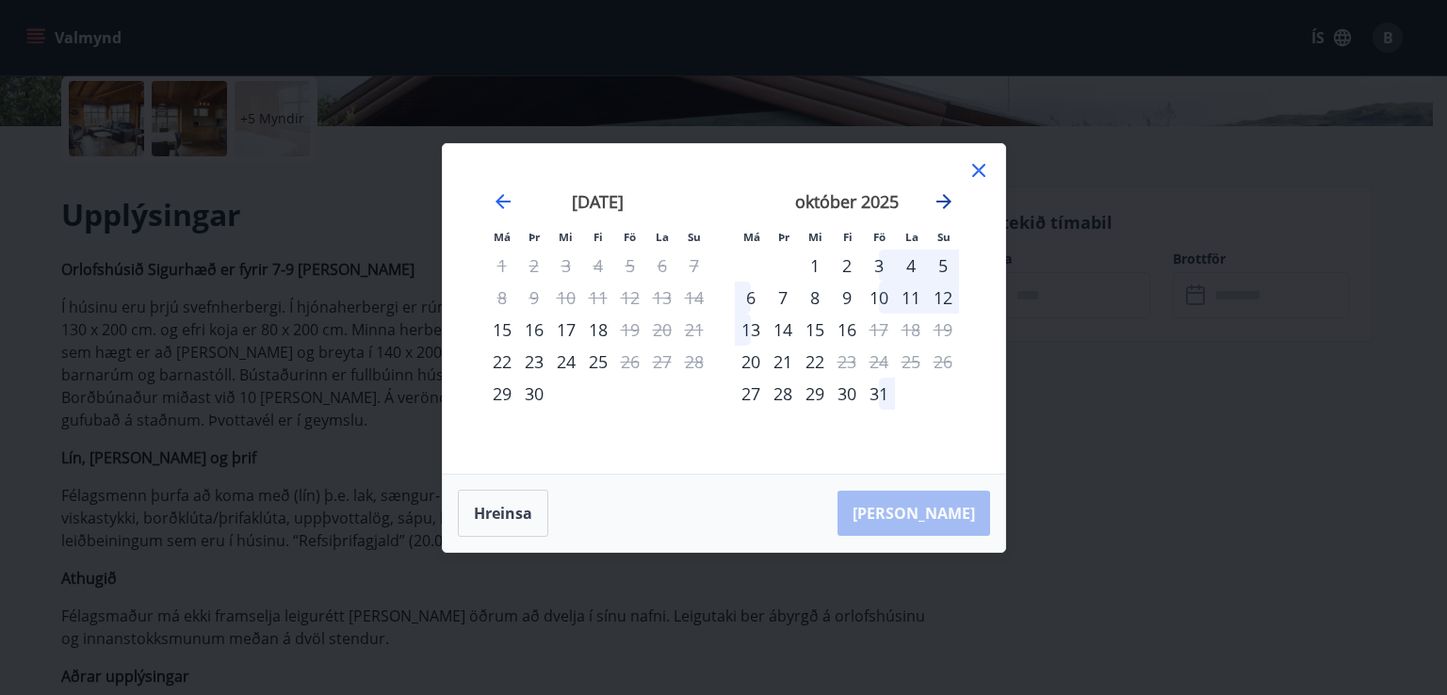
click at [946, 198] on icon "Move forward to switch to the next month." at bounding box center [943, 201] width 15 height 15
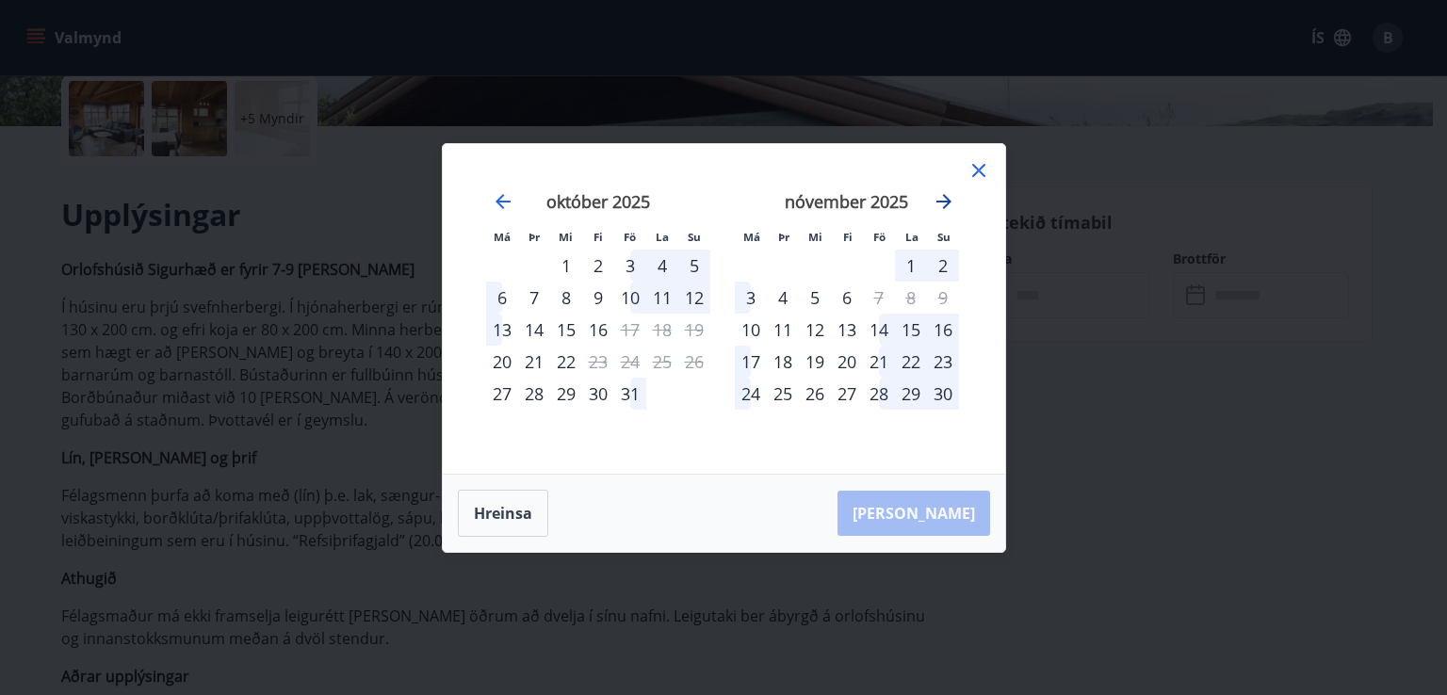
click at [944, 197] on icon "Move forward to switch to the next month." at bounding box center [943, 201] width 15 height 15
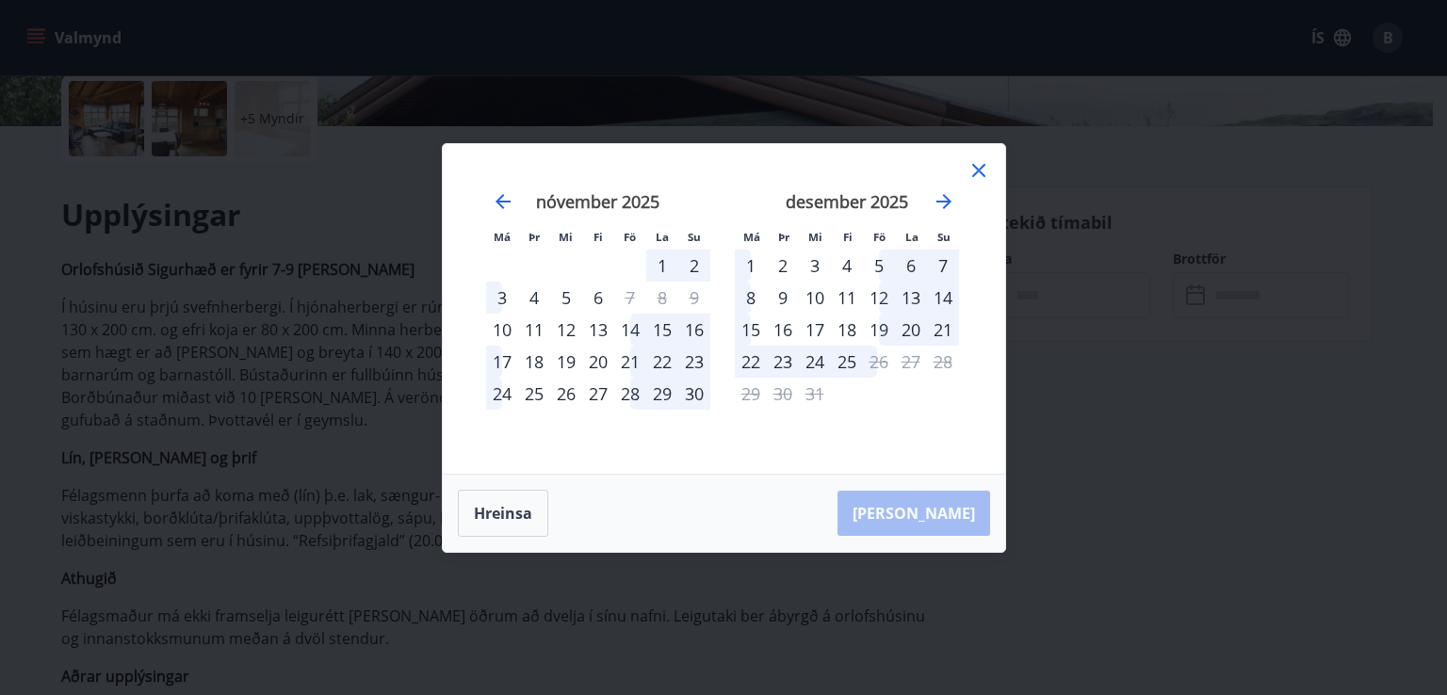
click at [972, 168] on icon at bounding box center [978, 170] width 23 height 23
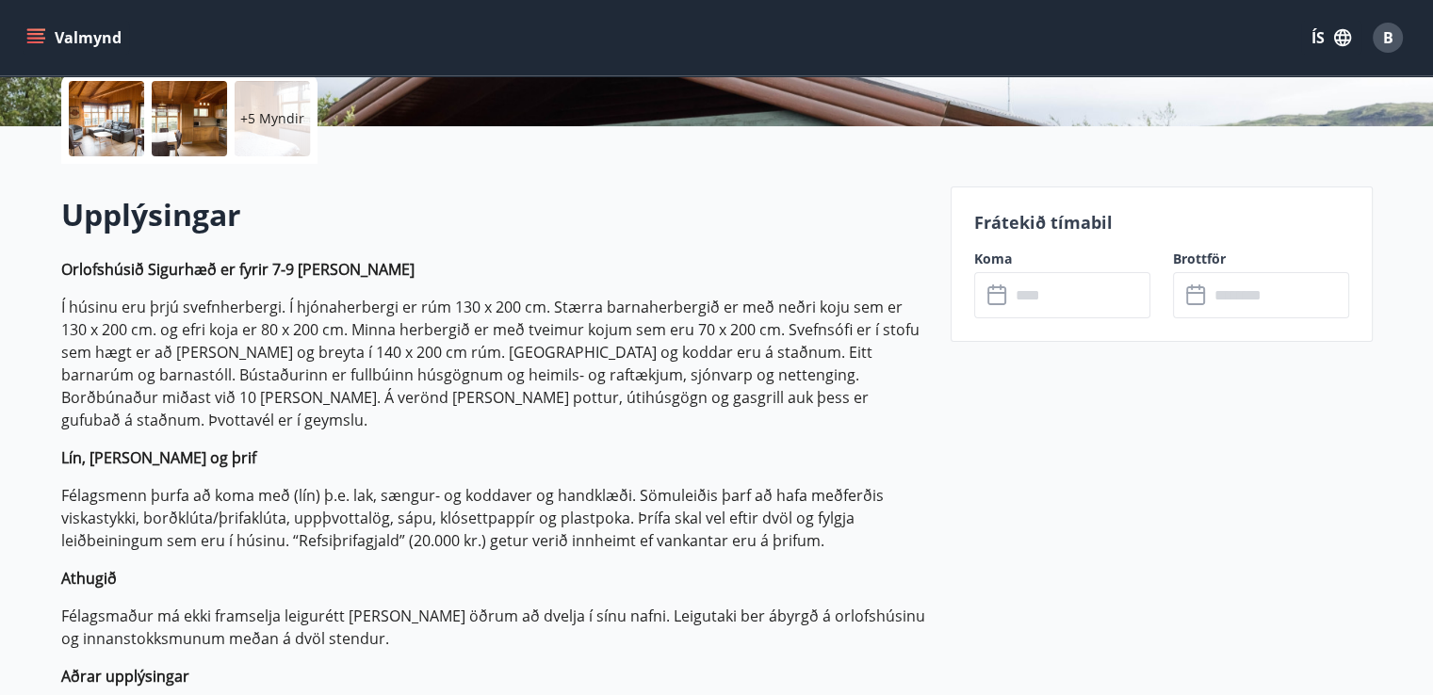
scroll to position [0, 0]
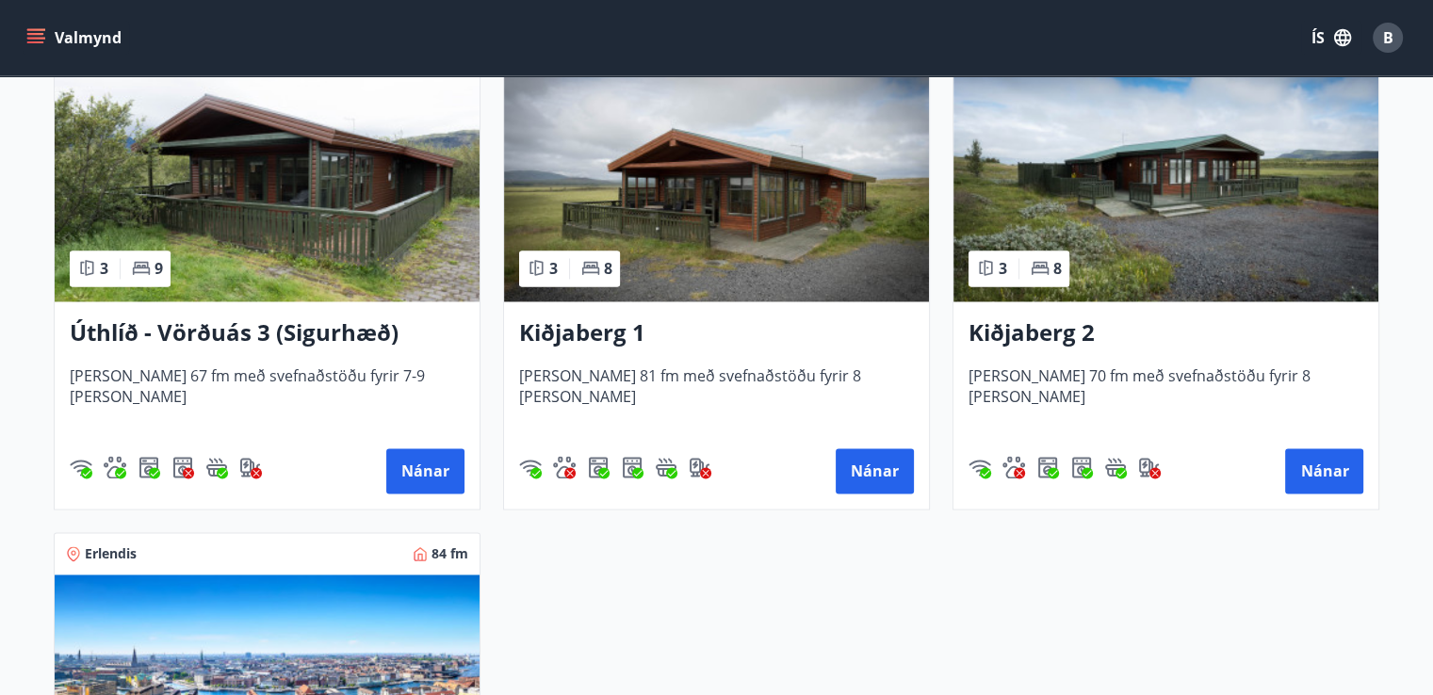
scroll to position [2857, 0]
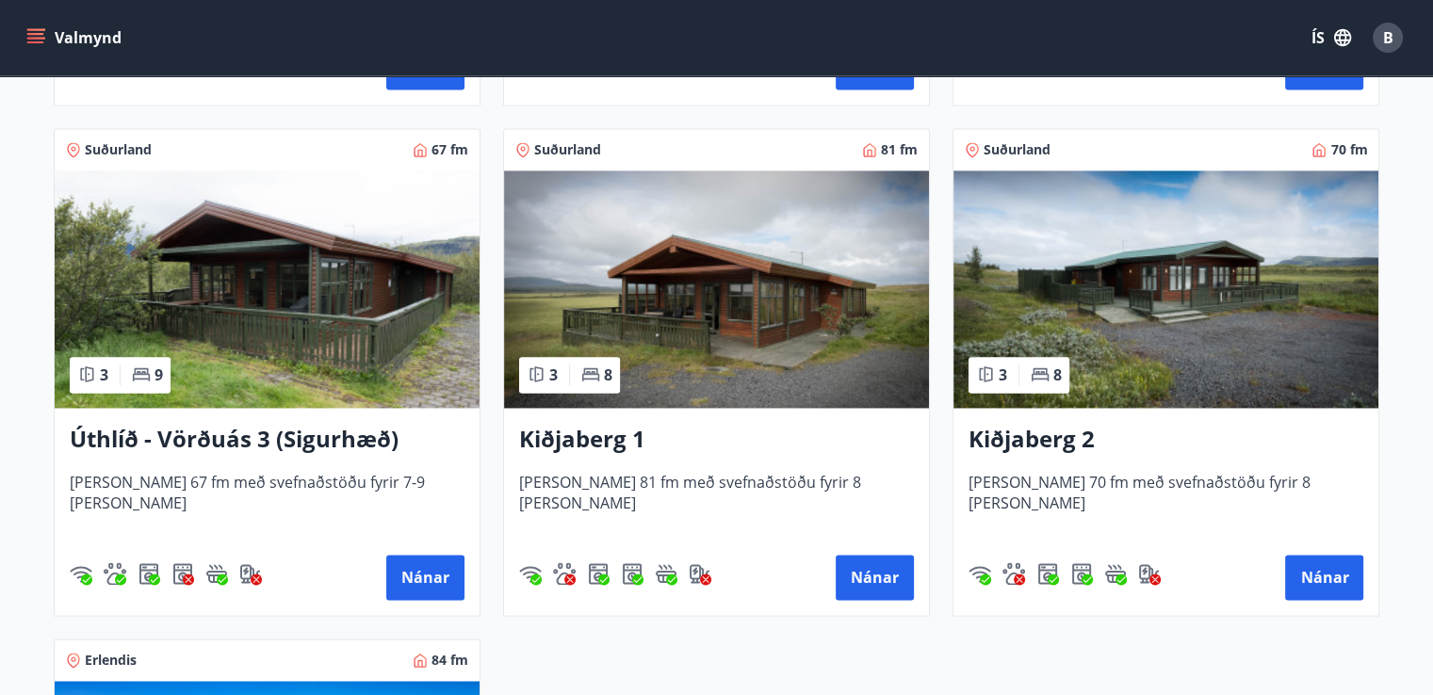
click at [1221, 317] on img at bounding box center [1165, 289] width 425 height 237
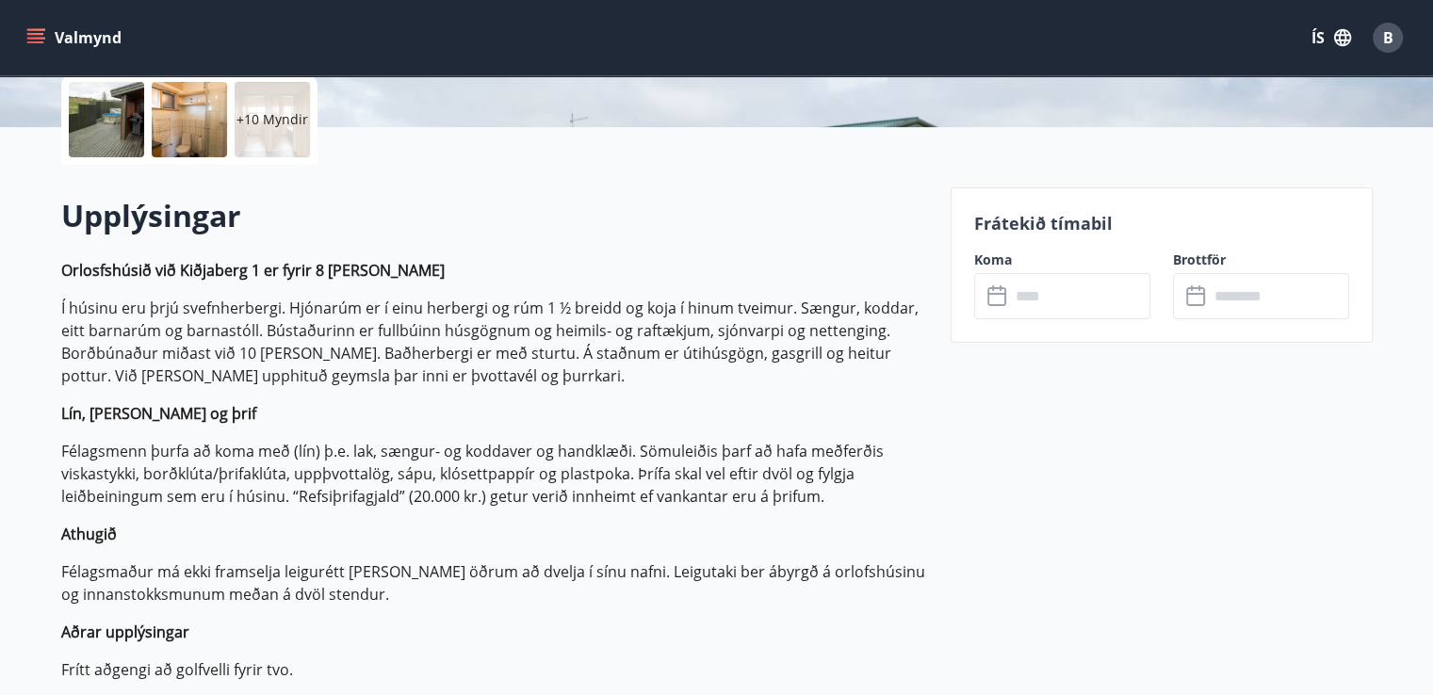
scroll to position [439, 0]
click at [983, 255] on label "Koma" at bounding box center [1062, 259] width 176 height 19
click at [994, 293] on icon at bounding box center [998, 295] width 23 height 23
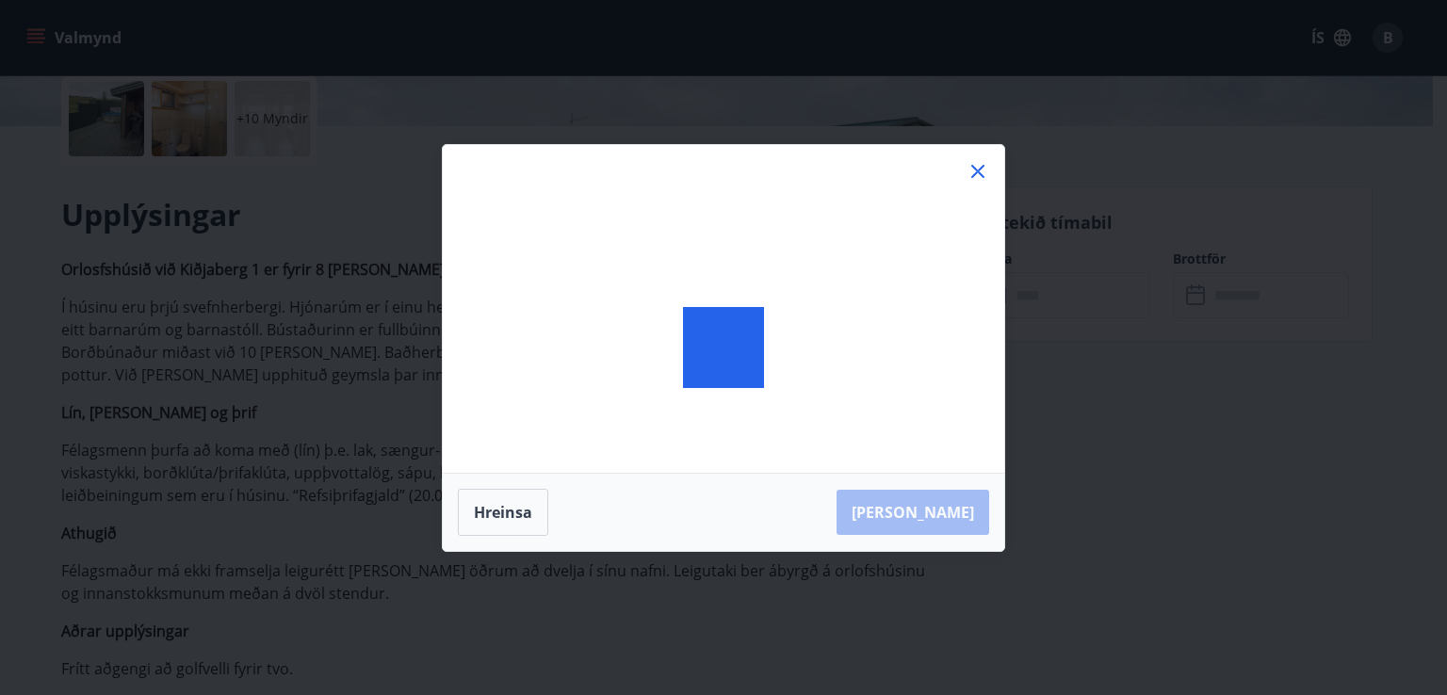
click at [994, 293] on div at bounding box center [723, 348] width 561 height 406
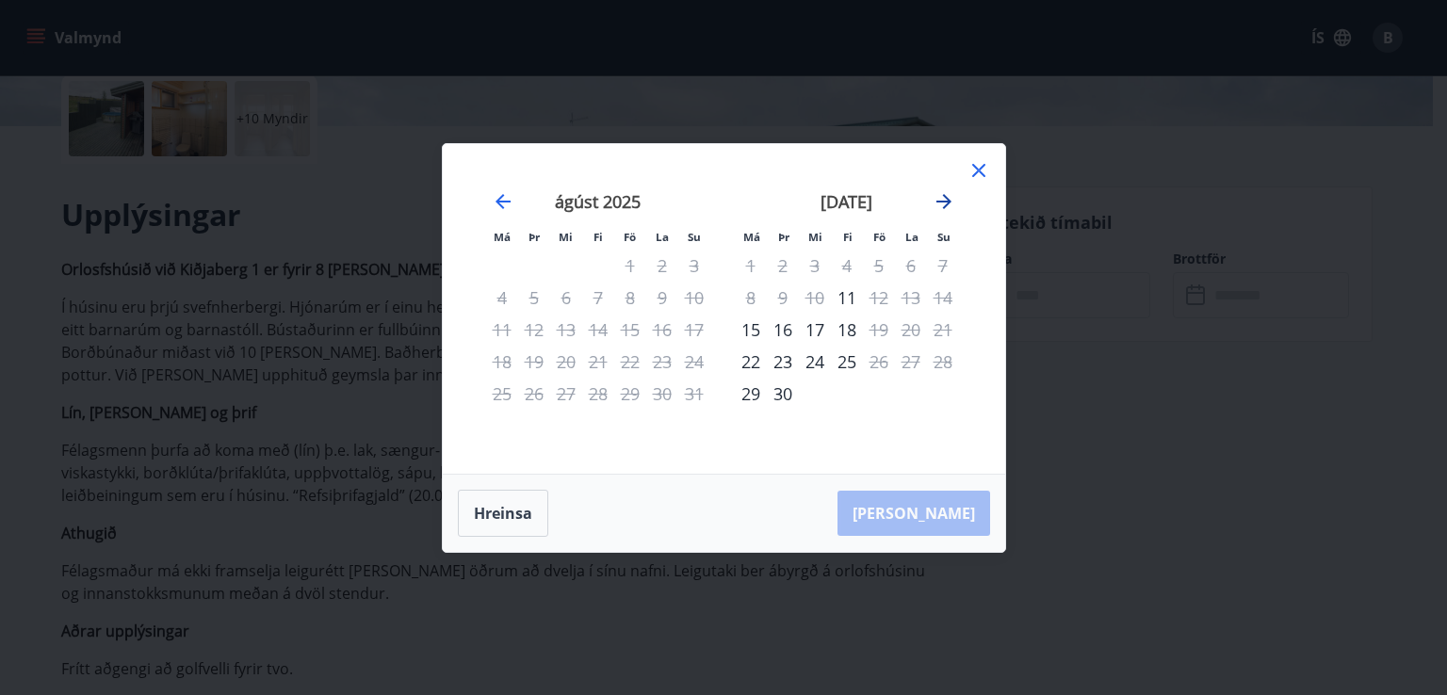
click at [942, 199] on icon "Move forward to switch to the next month." at bounding box center [944, 201] width 23 height 23
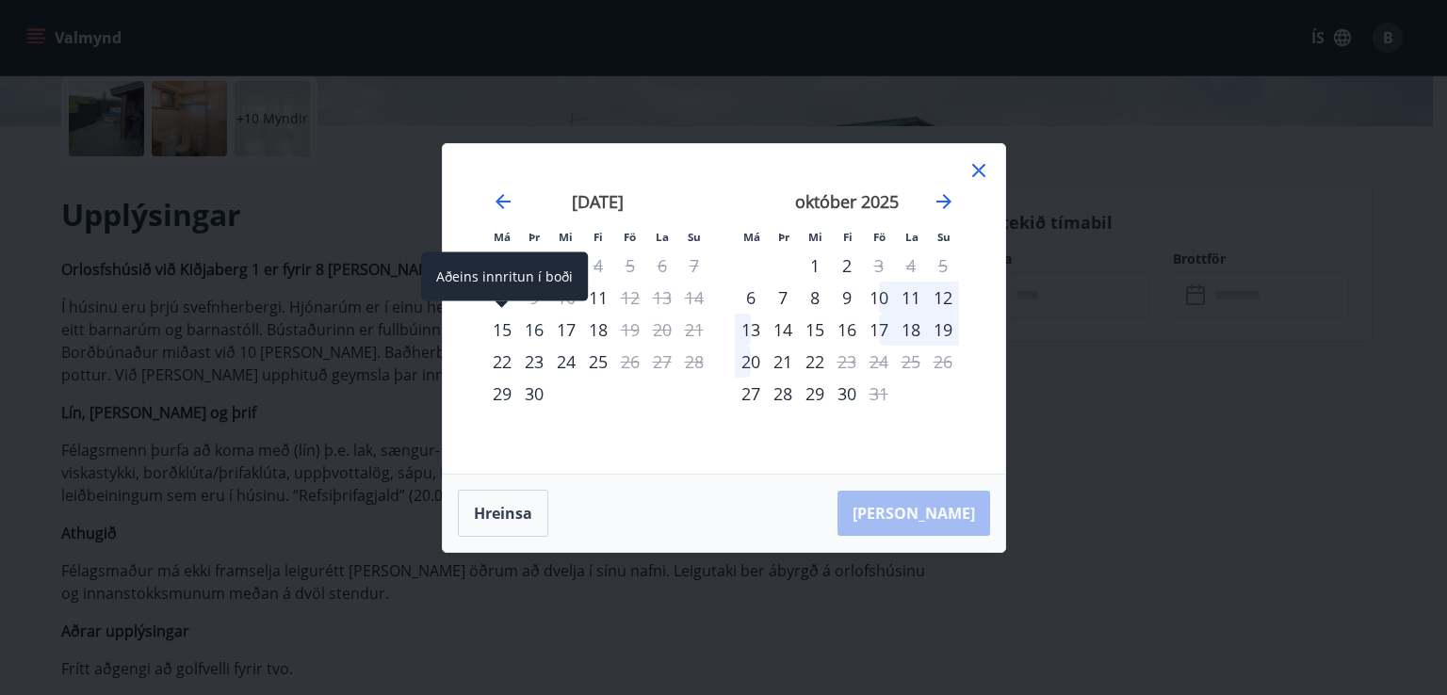
click at [504, 324] on div "15" at bounding box center [502, 330] width 32 height 32
click at [938, 203] on icon "Move forward to switch to the next month." at bounding box center [944, 201] width 23 height 23
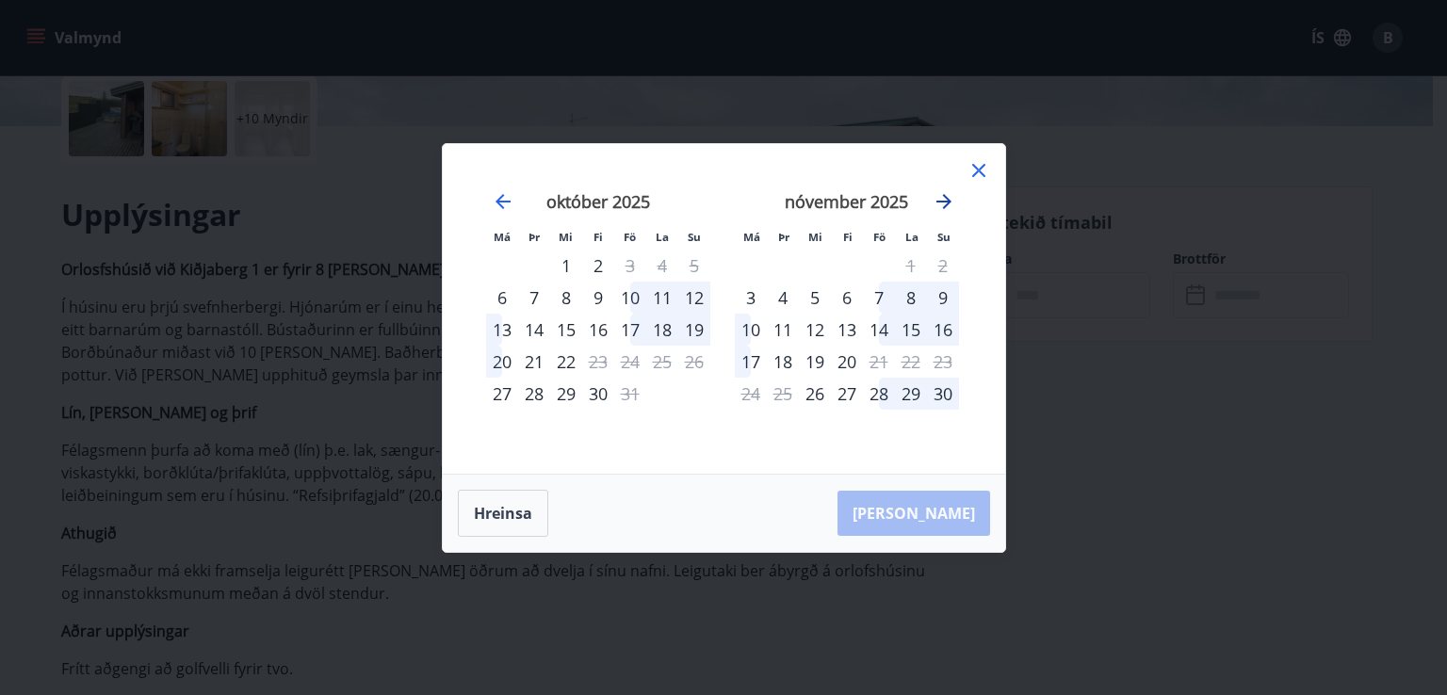
click at [938, 203] on icon "Move forward to switch to the next month." at bounding box center [944, 201] width 23 height 23
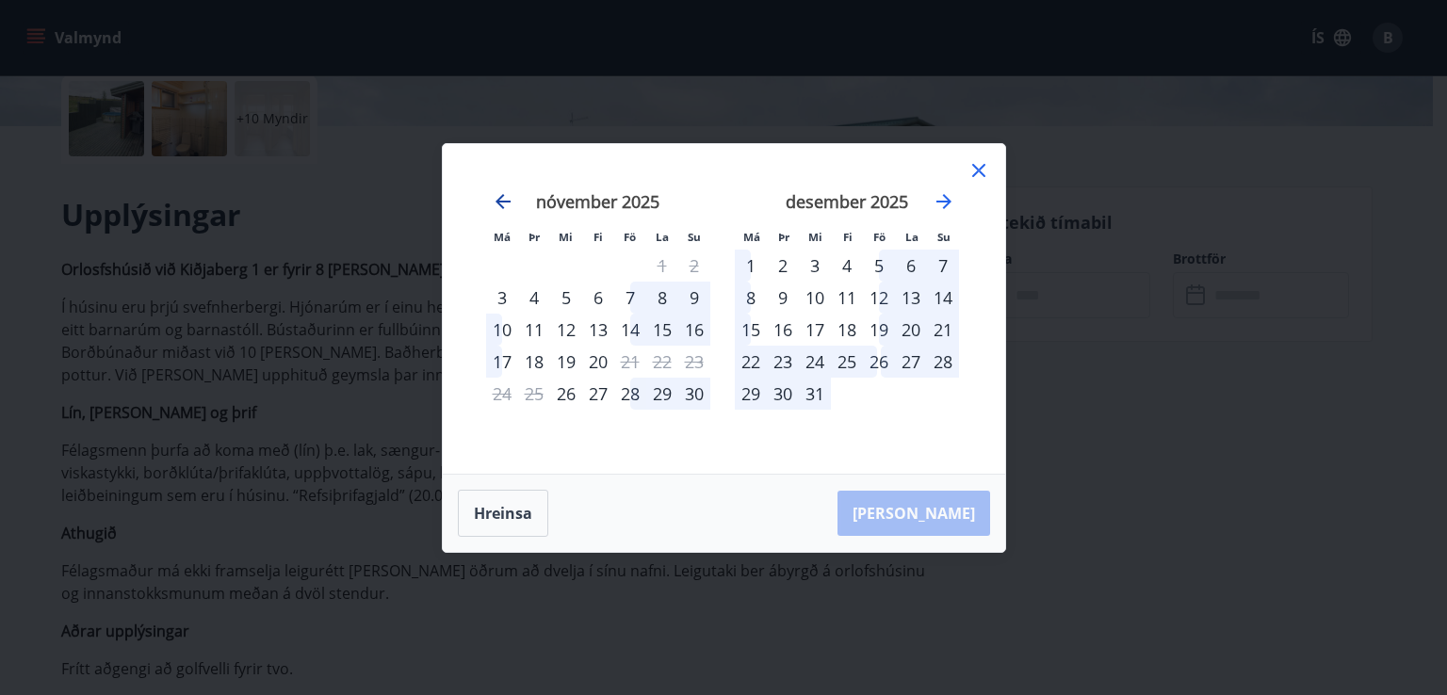
click at [492, 194] on icon "Move backward to switch to the previous month." at bounding box center [503, 201] width 23 height 23
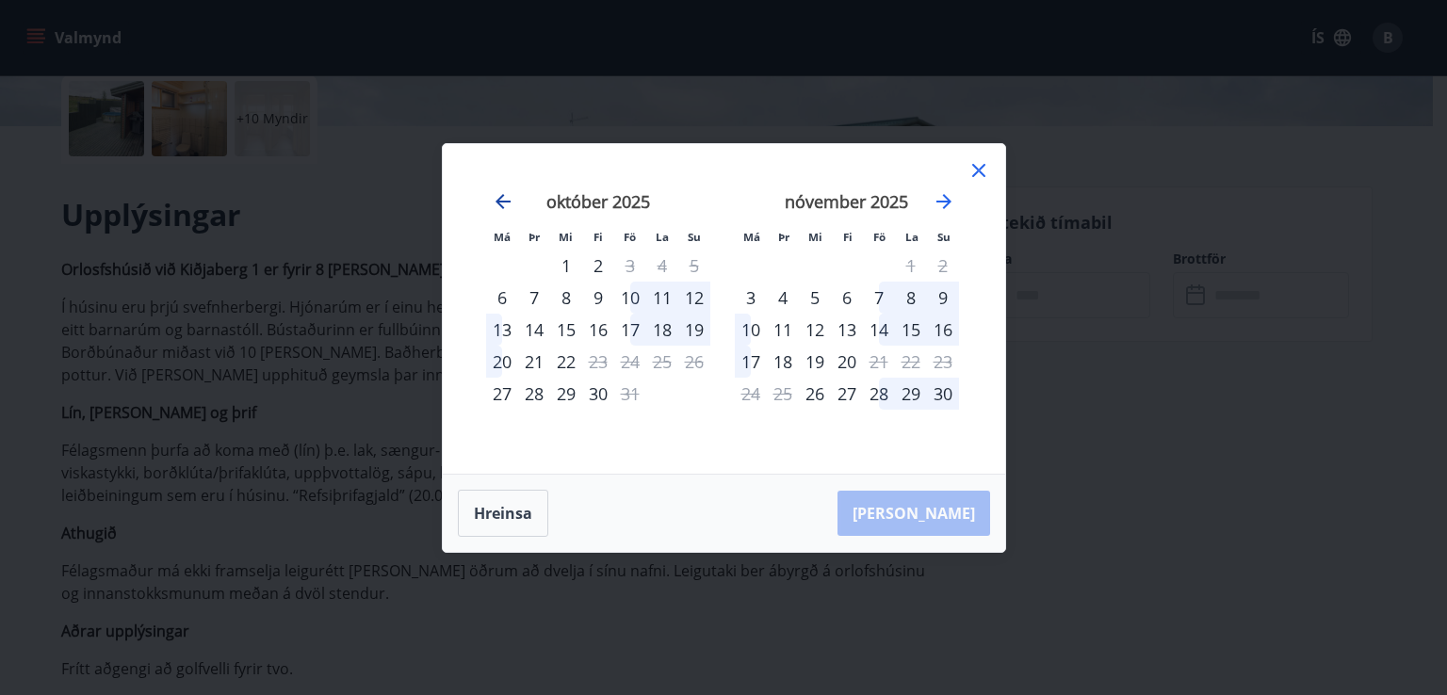
click at [505, 203] on icon "Move backward to switch to the previous month." at bounding box center [503, 201] width 23 height 23
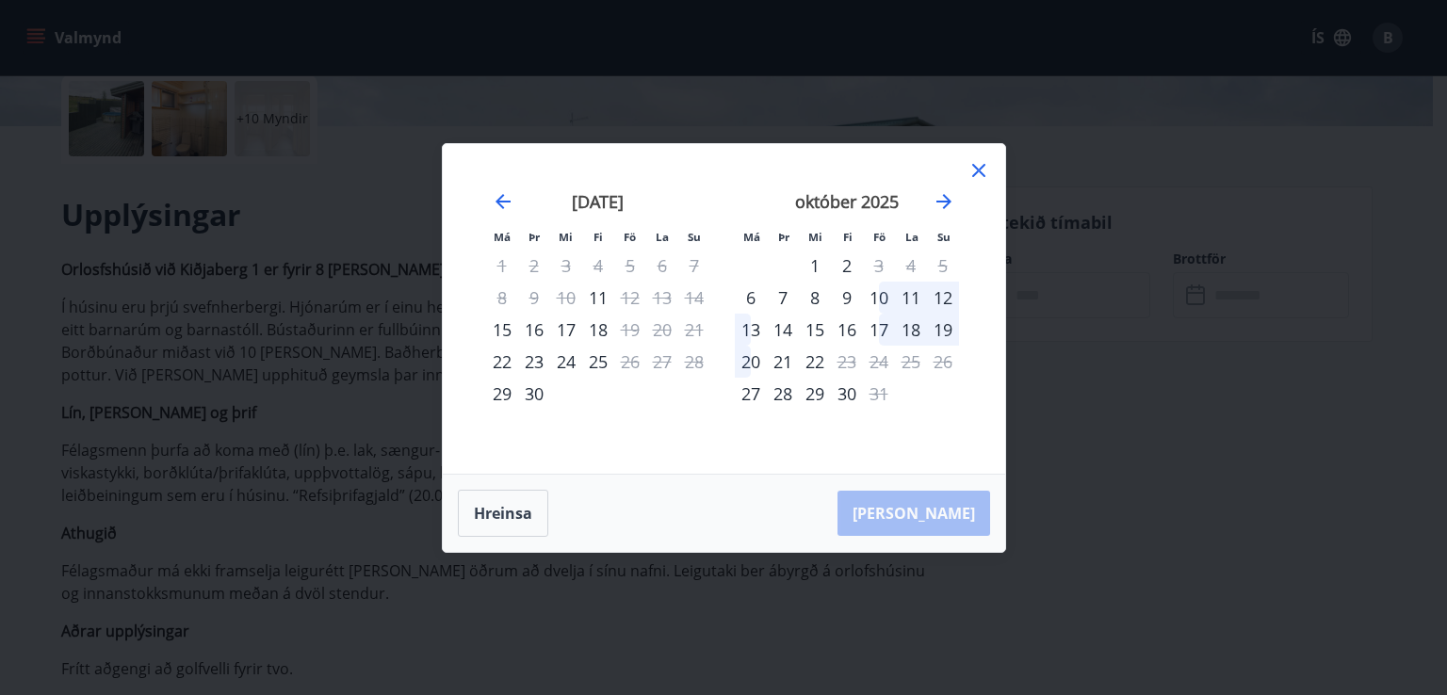
click at [882, 292] on div "10" at bounding box center [879, 298] width 32 height 32
click at [878, 297] on div "10" at bounding box center [879, 298] width 32 height 32
click at [963, 512] on div "Hreinsa Taka Frá" at bounding box center [724, 513] width 562 height 77
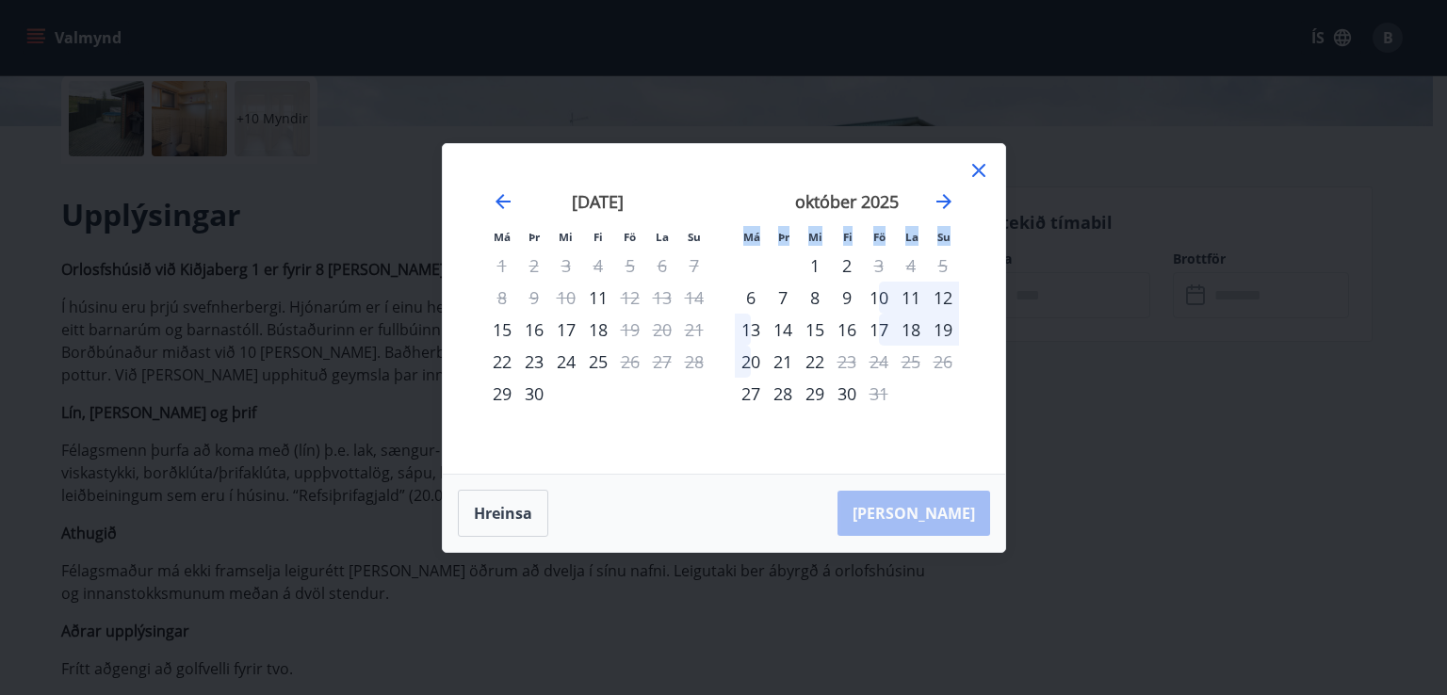
click at [878, 291] on div "10" at bounding box center [879, 298] width 32 height 32
click at [949, 299] on div "12" at bounding box center [943, 298] width 32 height 32
click at [972, 170] on icon at bounding box center [978, 170] width 23 height 23
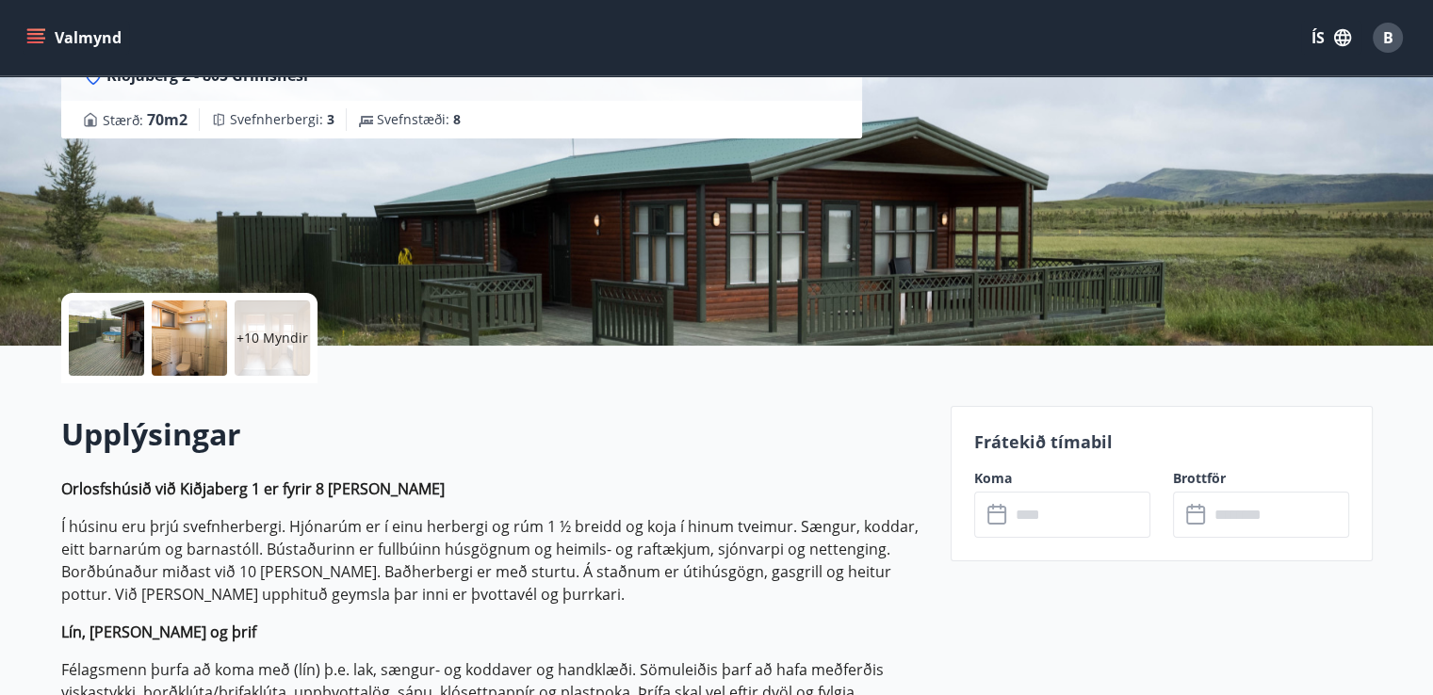
scroll to position [0, 0]
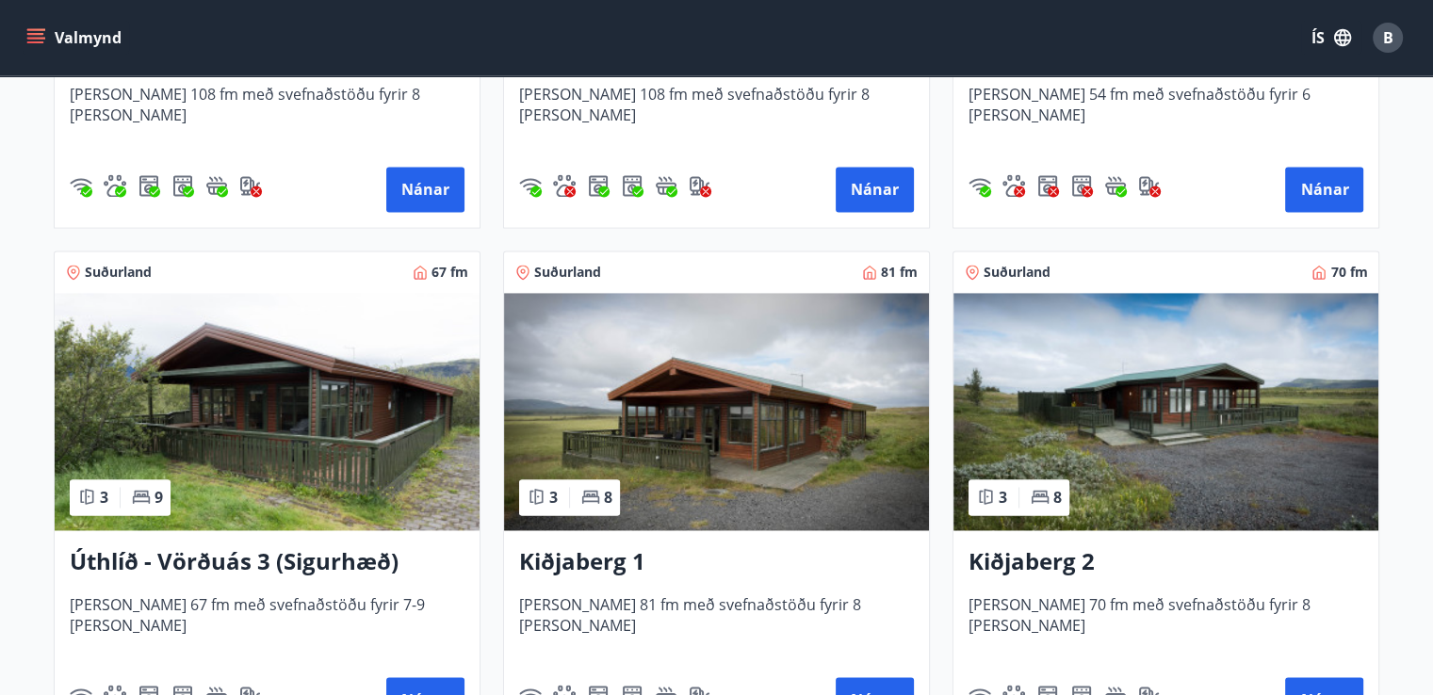
scroll to position [2857, 0]
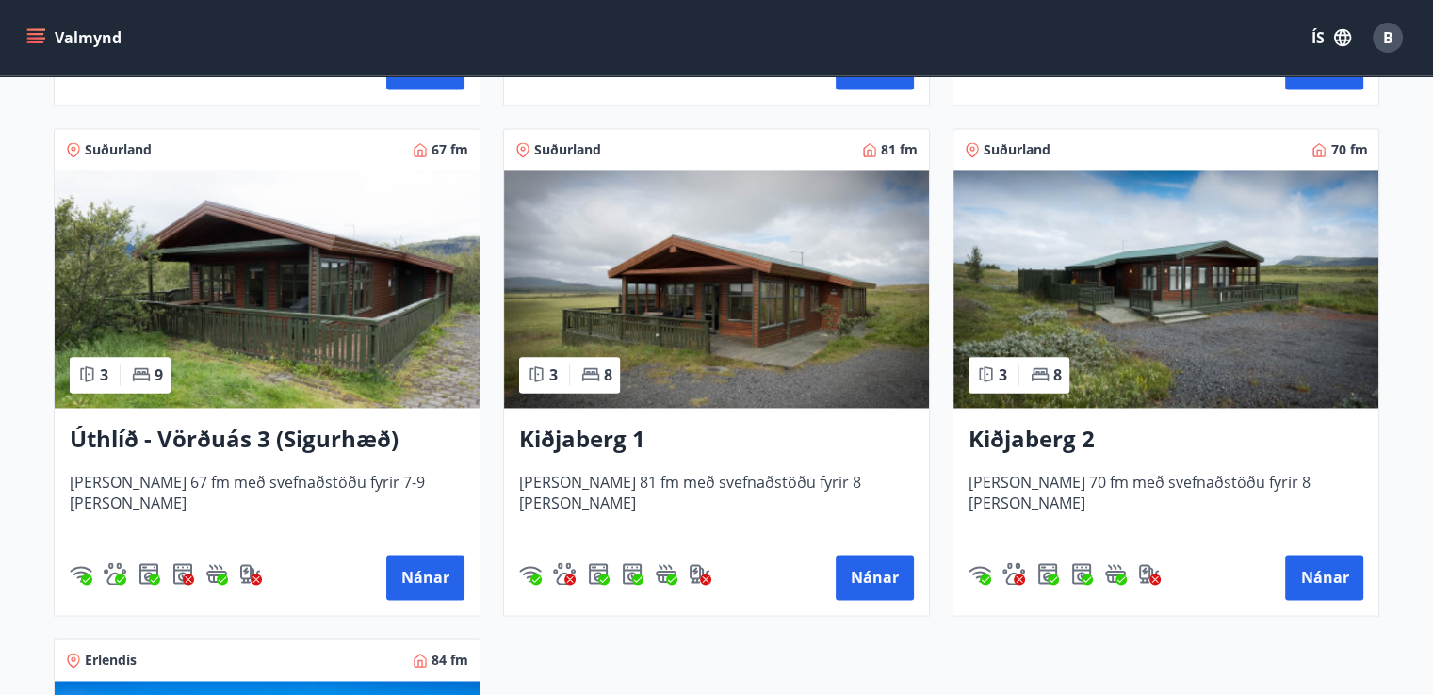
click at [792, 344] on img at bounding box center [716, 289] width 425 height 237
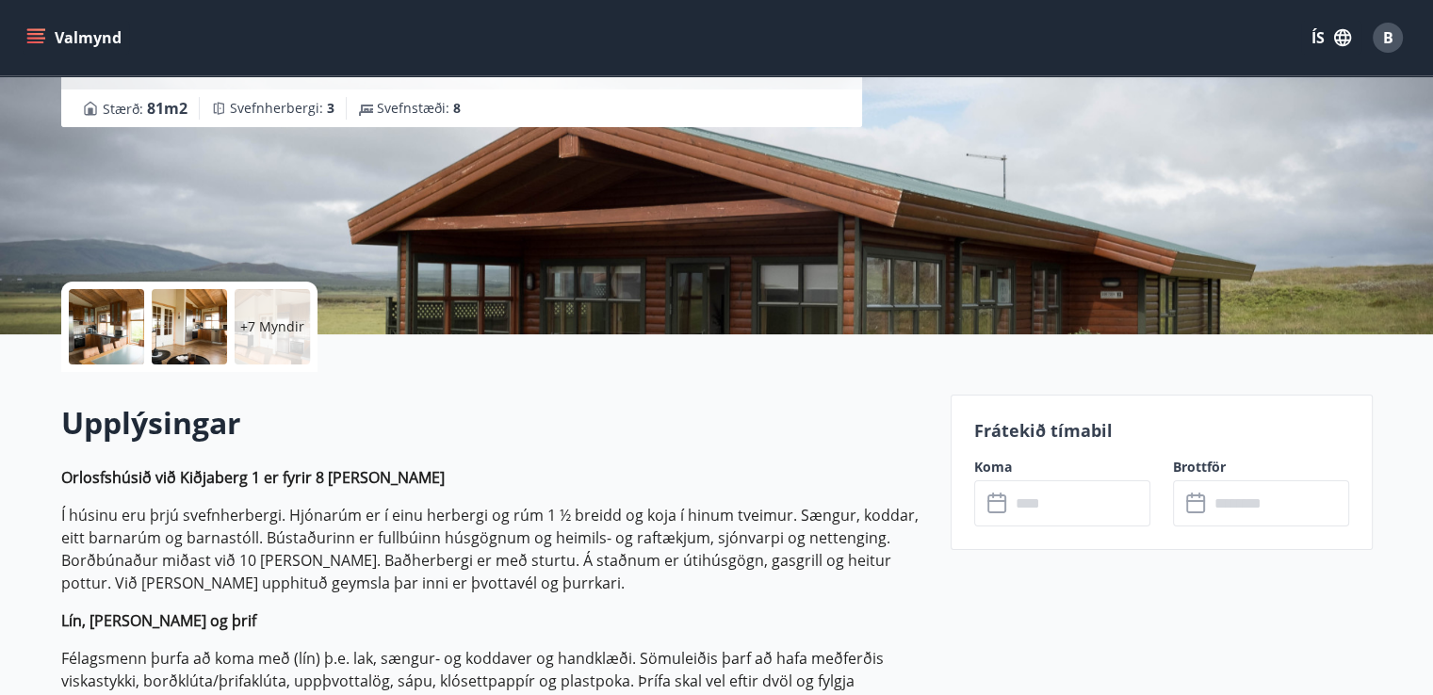
scroll to position [439, 0]
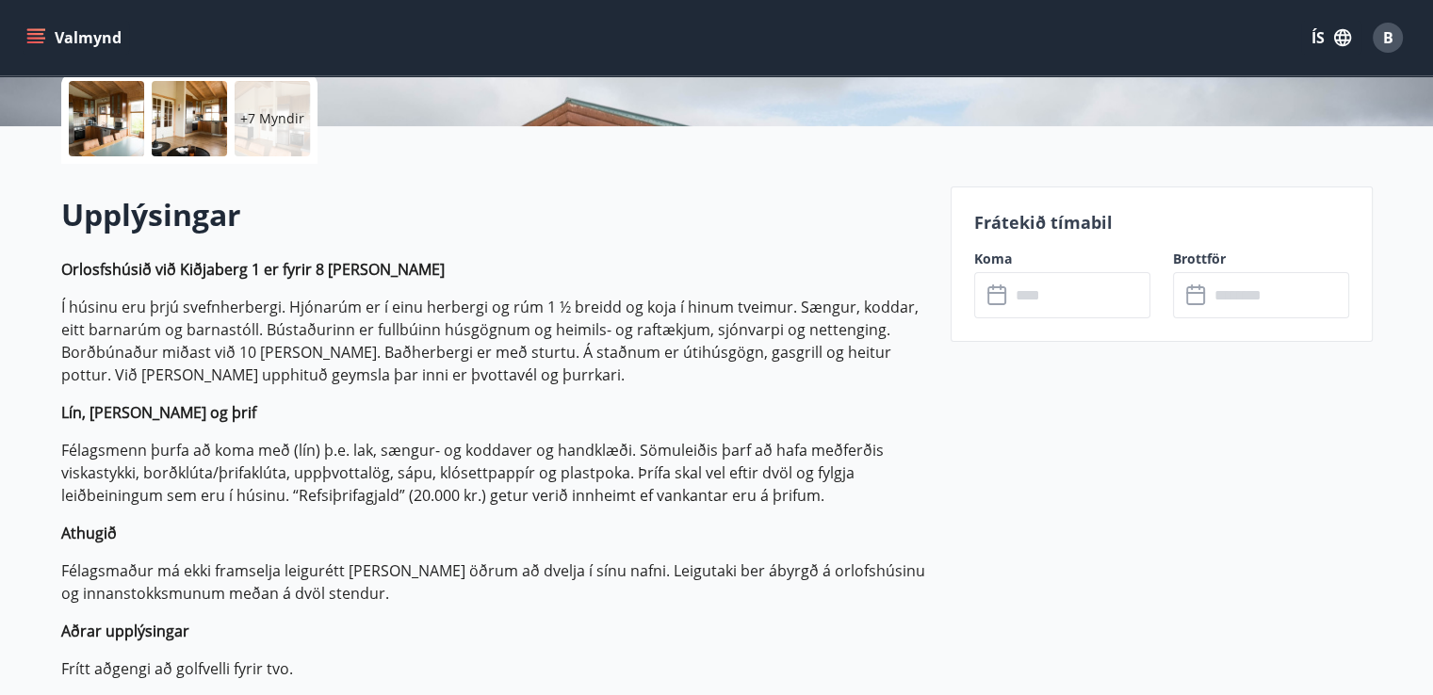
click at [997, 294] on icon at bounding box center [998, 295] width 23 height 23
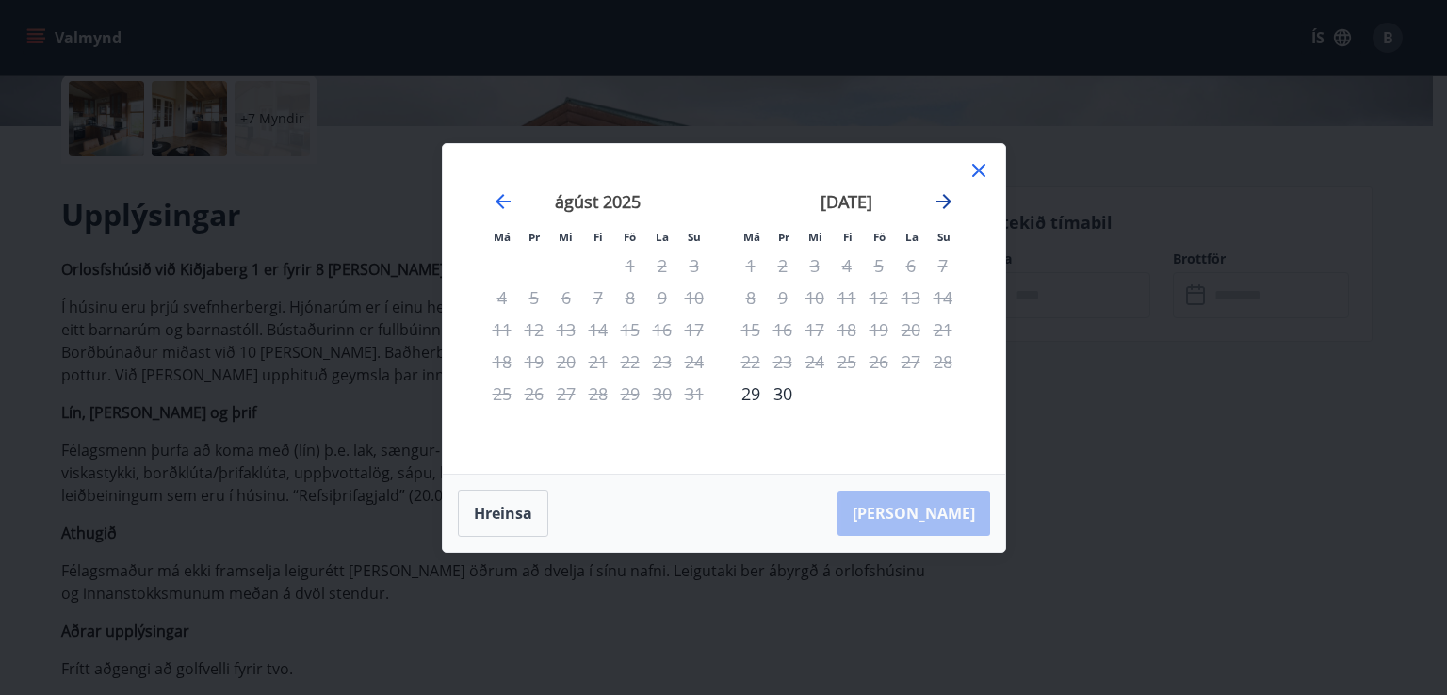
click at [944, 195] on icon "Move forward to switch to the next month." at bounding box center [943, 201] width 15 height 15
click at [882, 297] on div "10" at bounding box center [879, 298] width 32 height 32
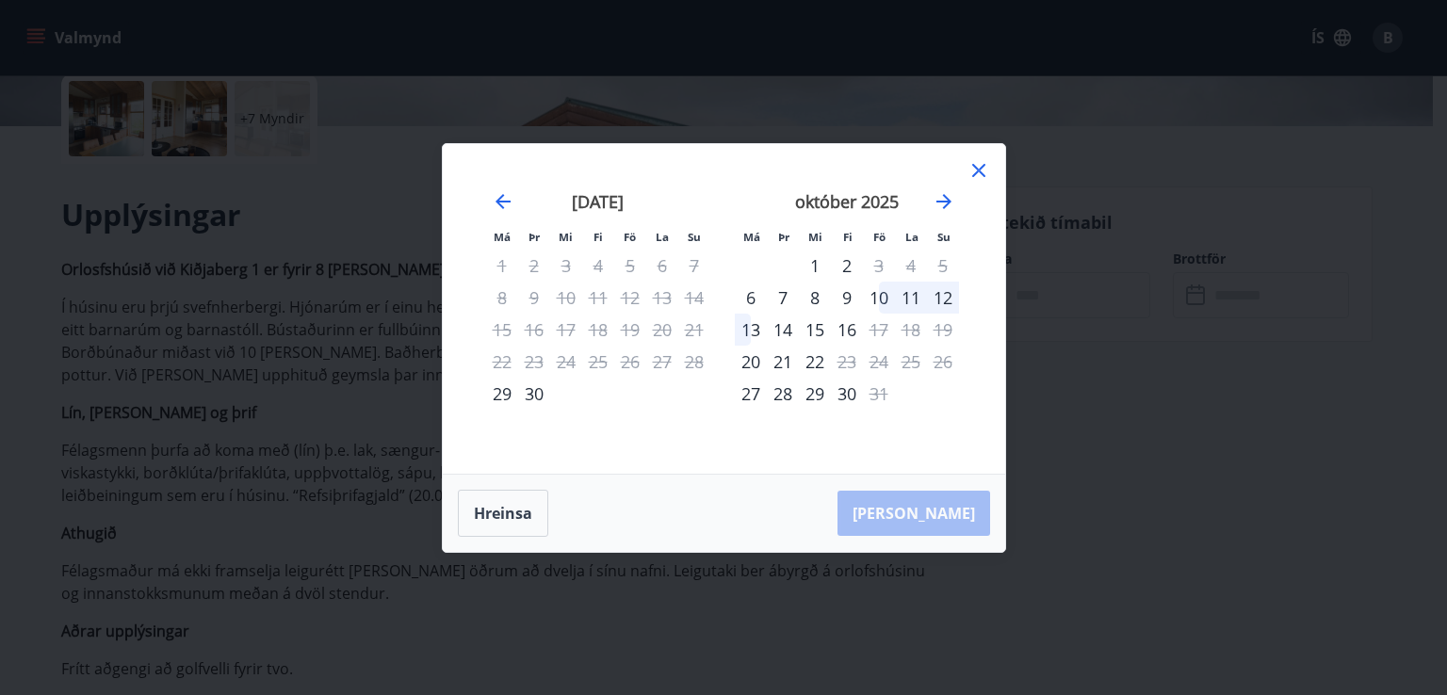
click at [909, 297] on div "11" at bounding box center [911, 298] width 32 height 32
click at [937, 295] on div "12" at bounding box center [943, 298] width 32 height 32
click at [927, 506] on div "Hreinsa Taka Frá" at bounding box center [724, 513] width 562 height 77
click at [946, 203] on icon "Move forward to switch to the next month." at bounding box center [944, 201] width 23 height 23
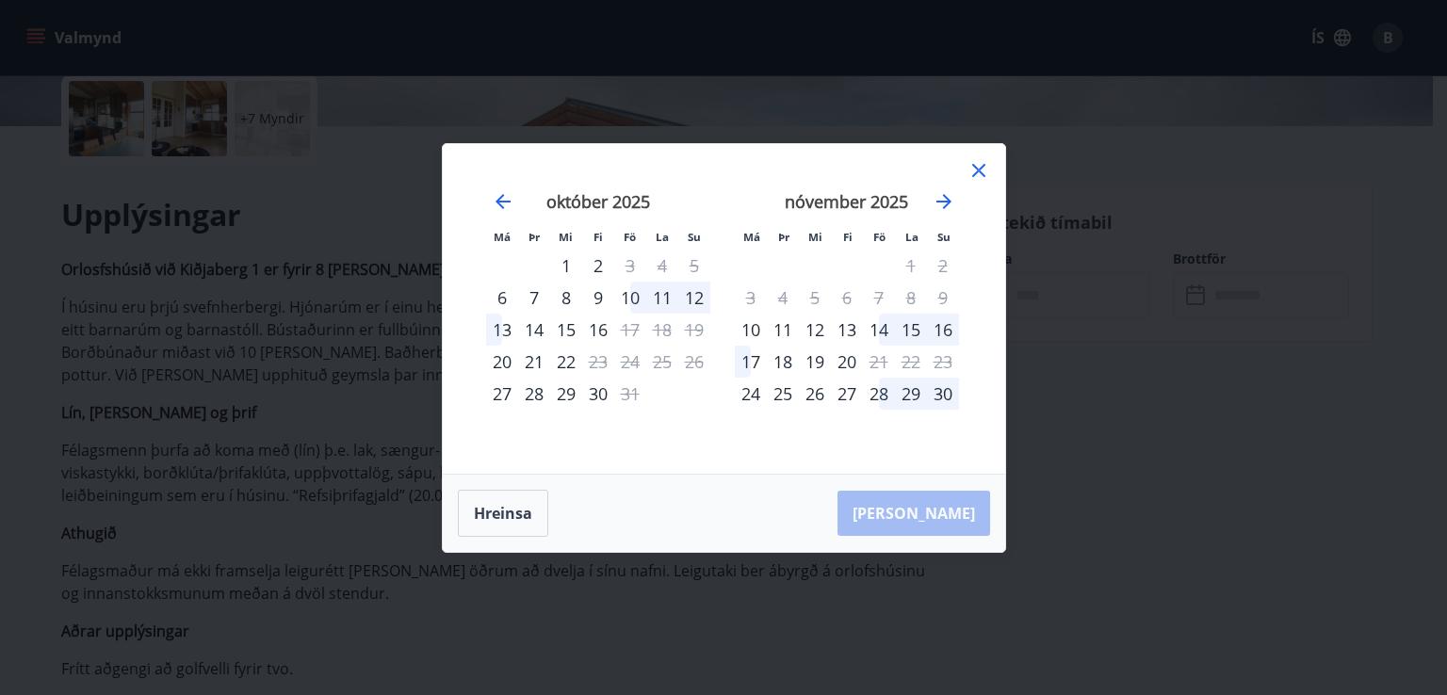
click at [982, 167] on icon at bounding box center [978, 170] width 13 height 13
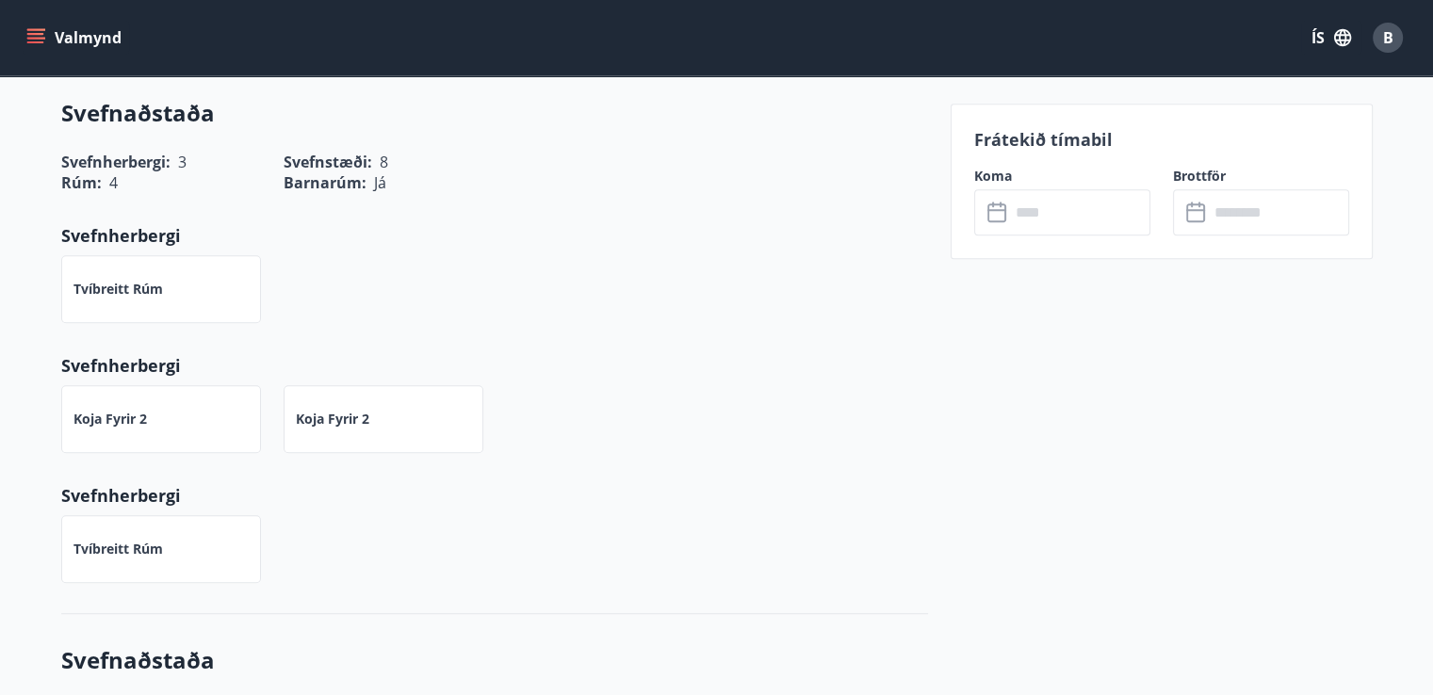
scroll to position [0, 0]
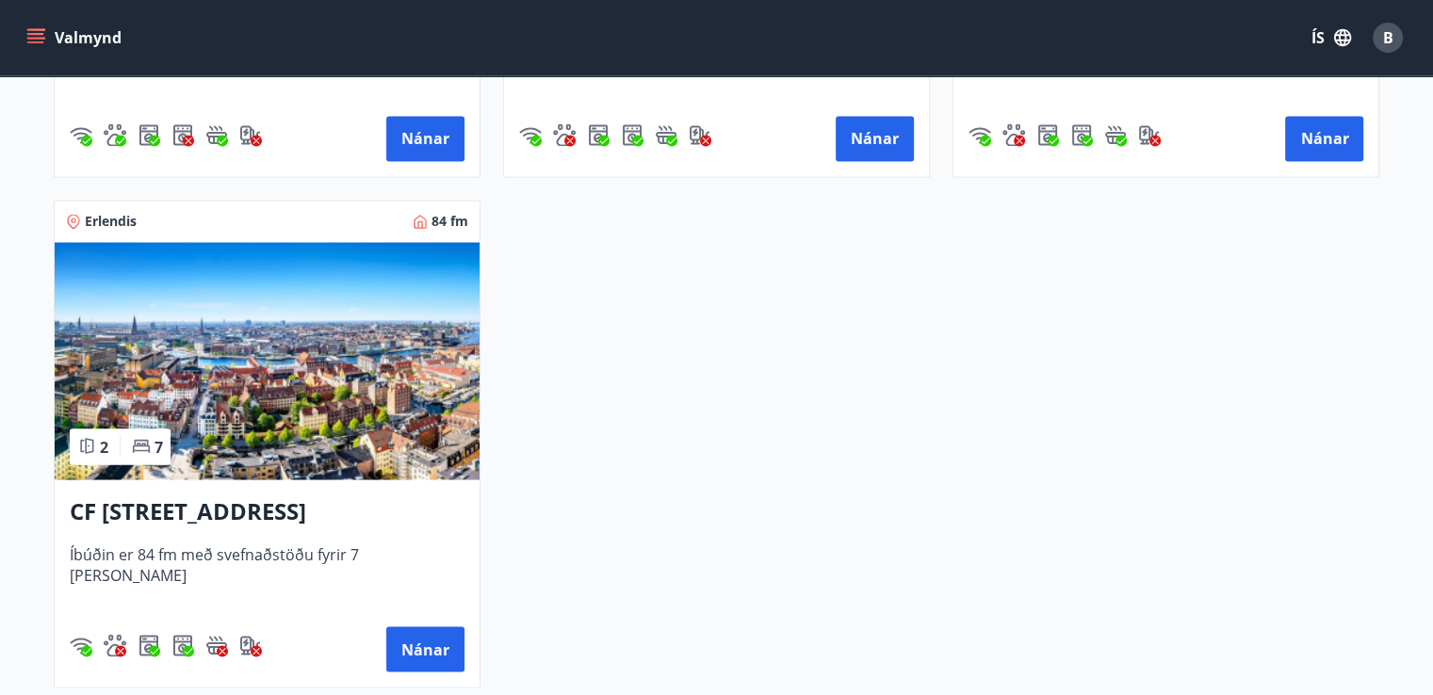
scroll to position [3297, 0]
click at [283, 423] on img at bounding box center [267, 359] width 425 height 237
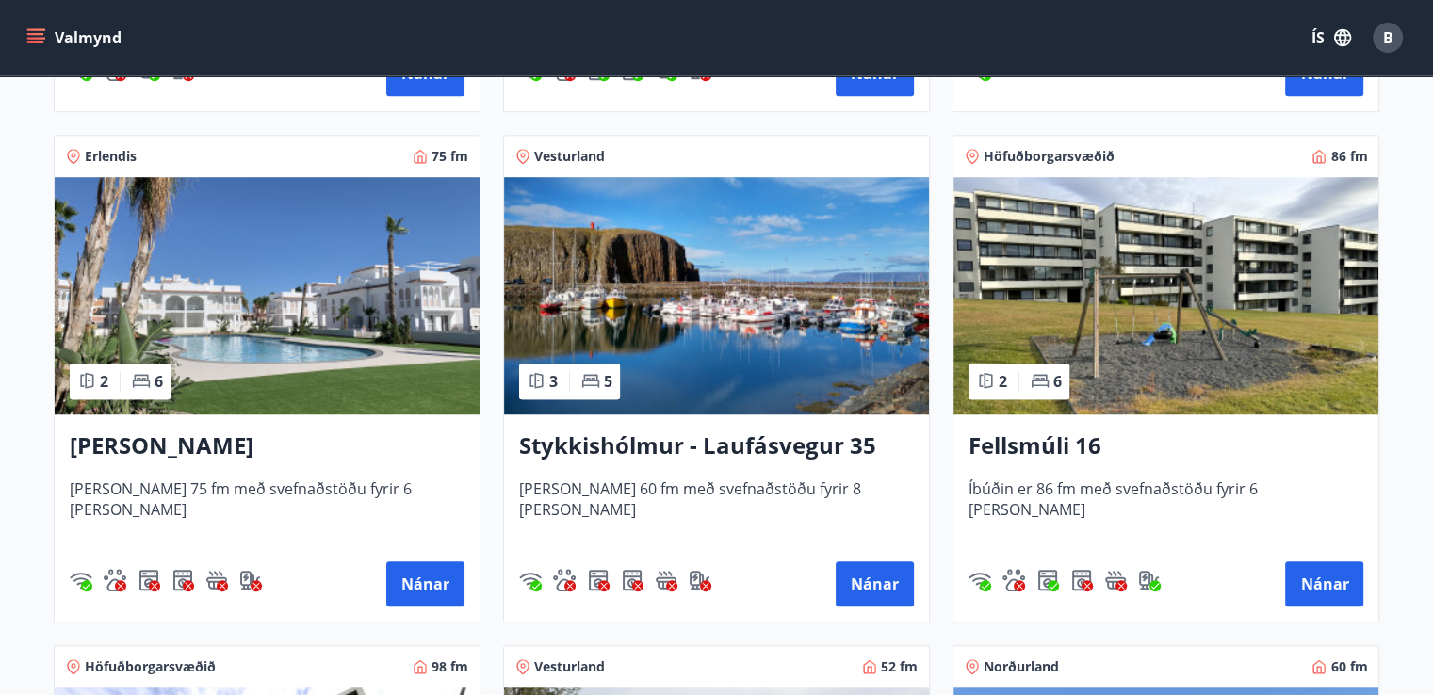
scroll to position [1538, 0]
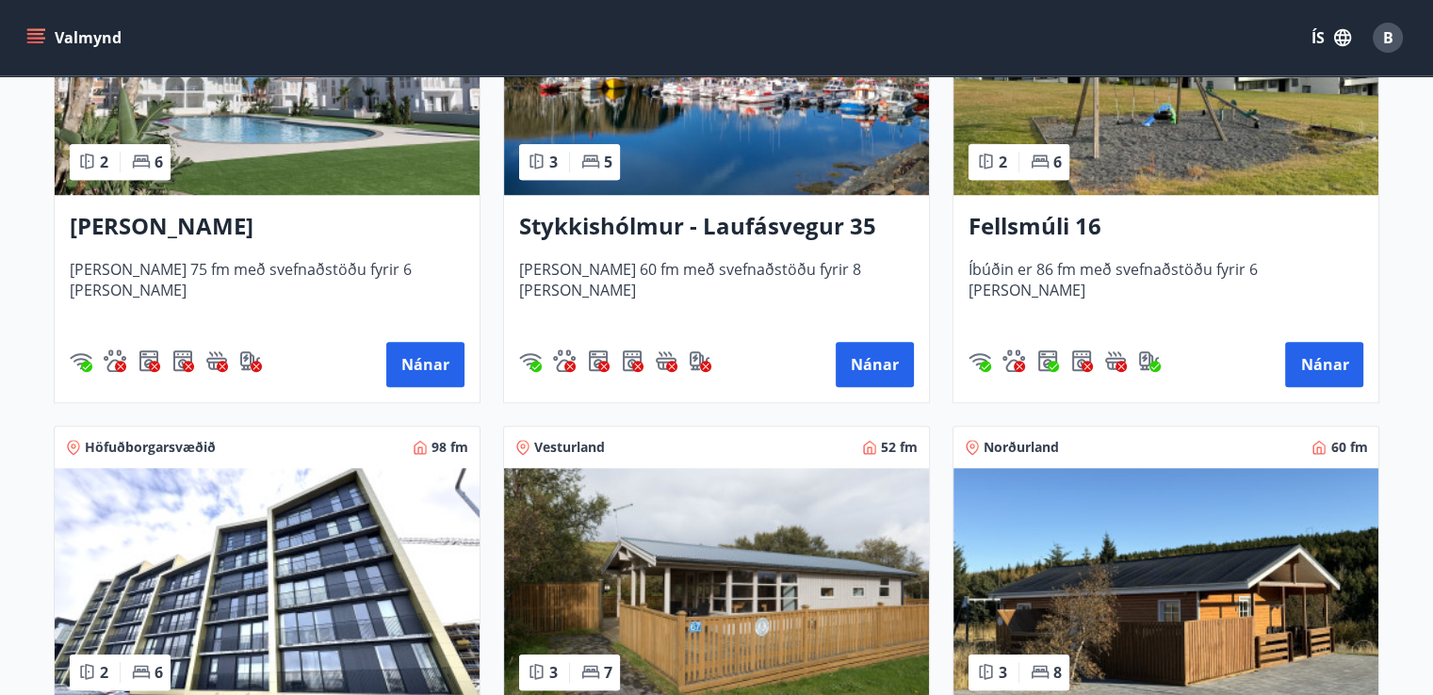
click at [712, 140] on img at bounding box center [716, 76] width 425 height 237
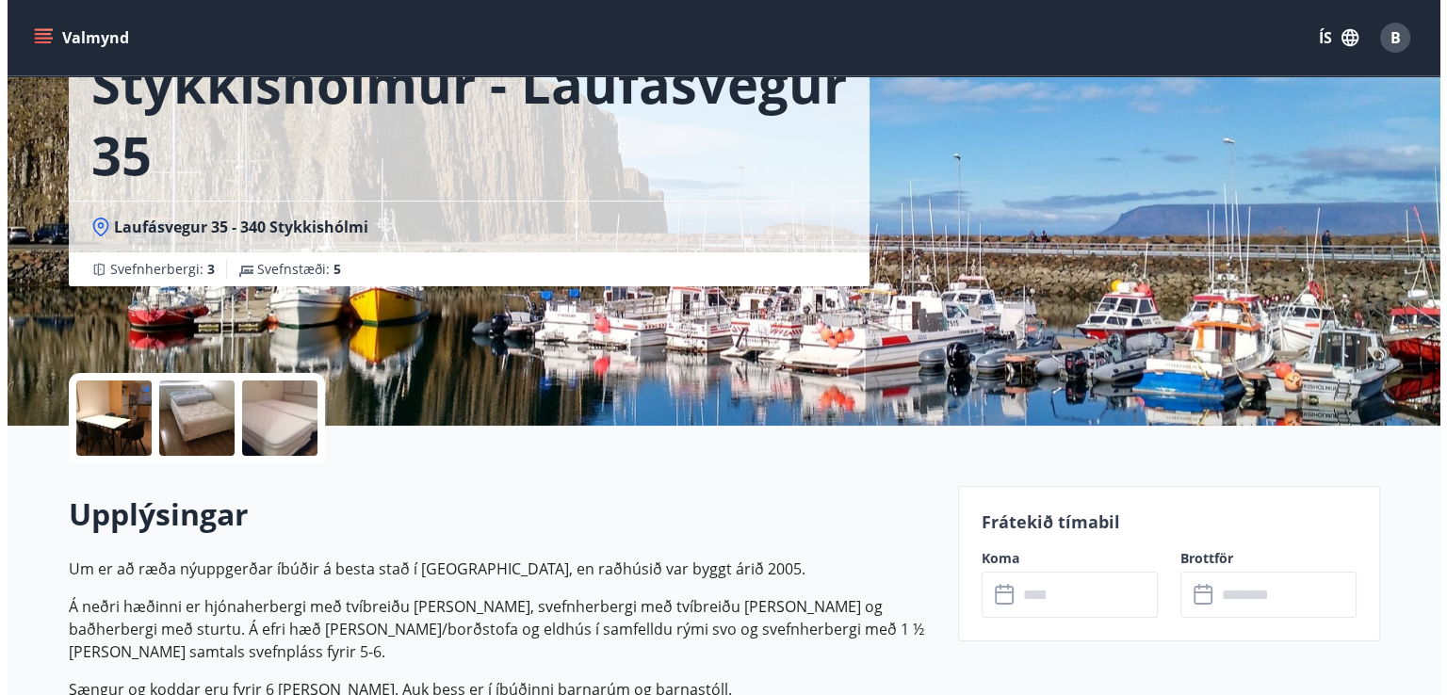
scroll to position [439, 0]
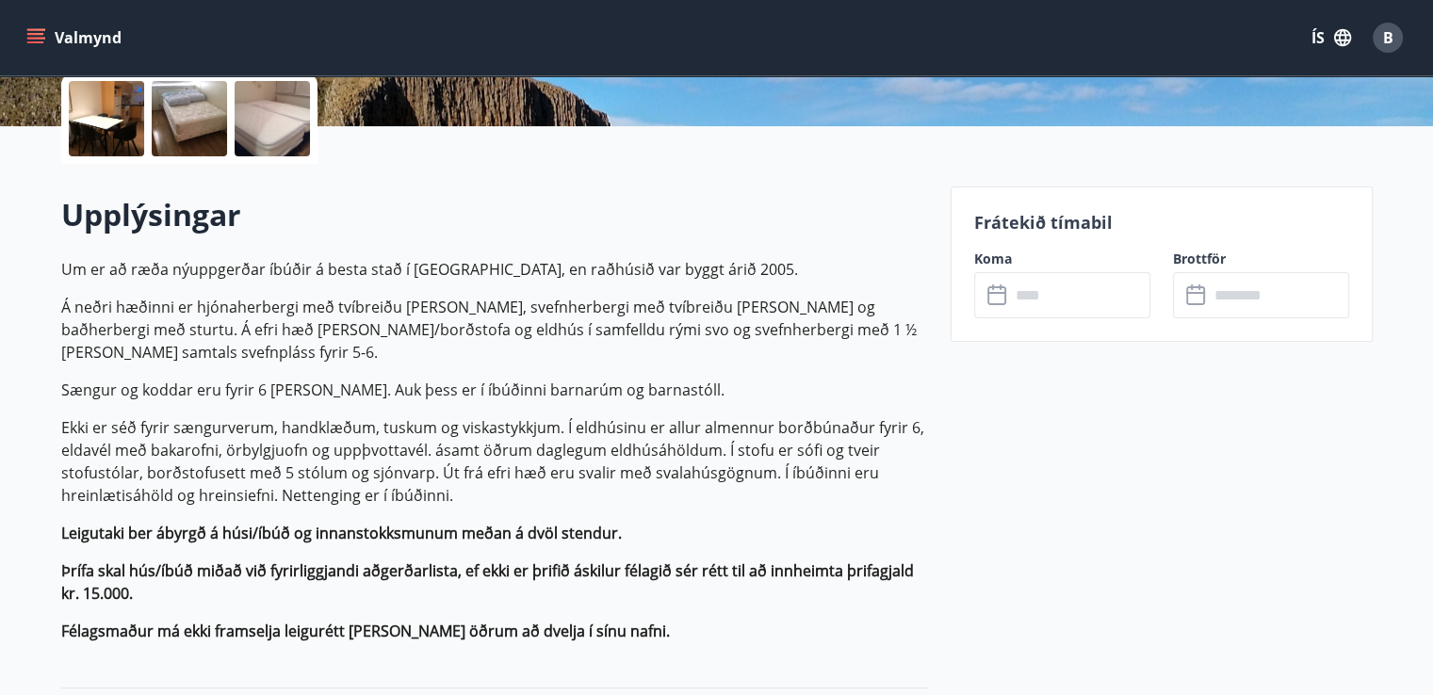
click at [94, 122] on div at bounding box center [106, 118] width 75 height 75
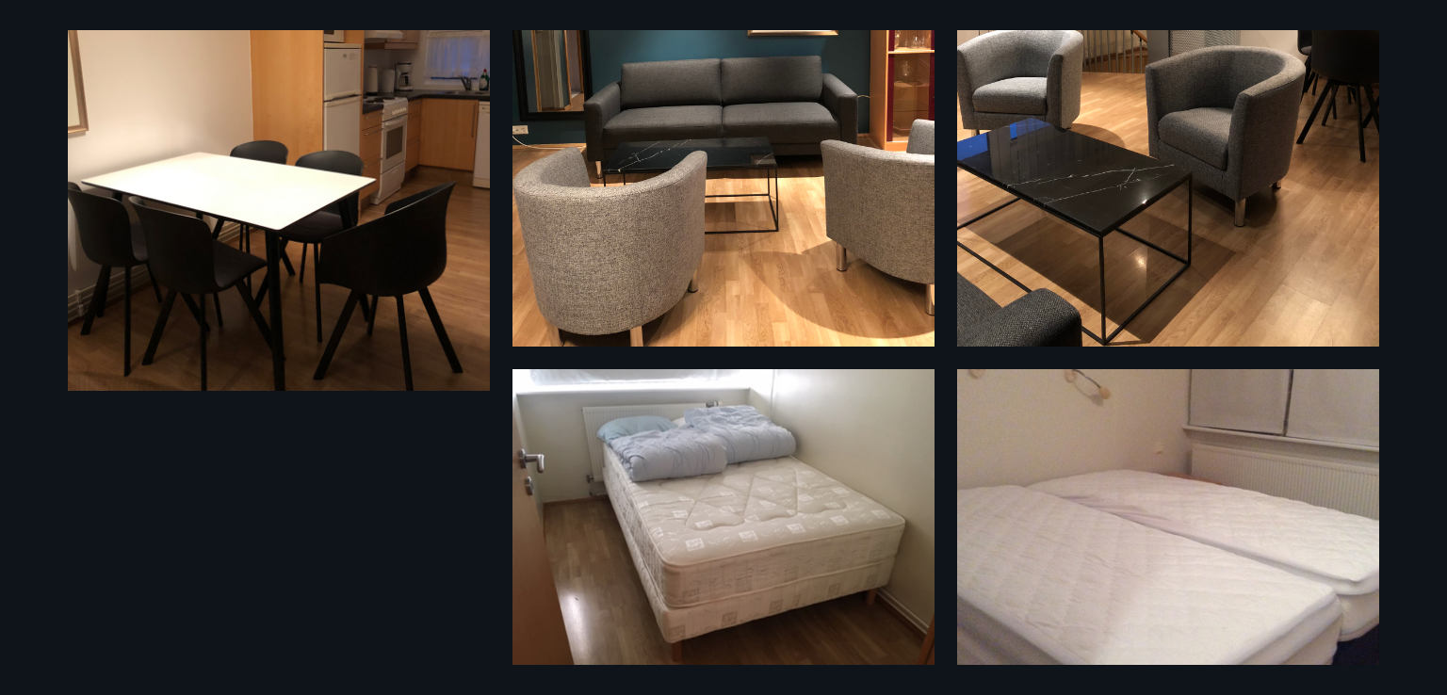
scroll to position [430, 0]
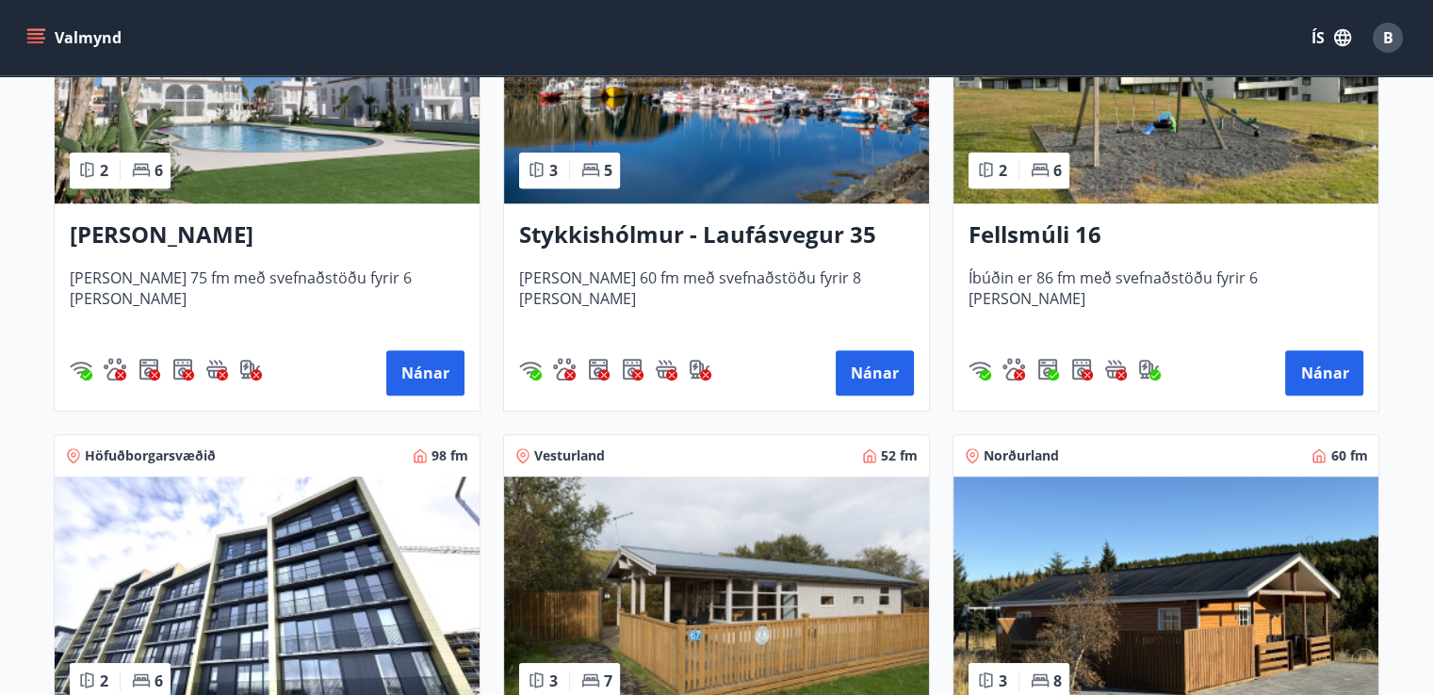
scroll to position [1319, 0]
